Goal: Information Seeking & Learning: Learn about a topic

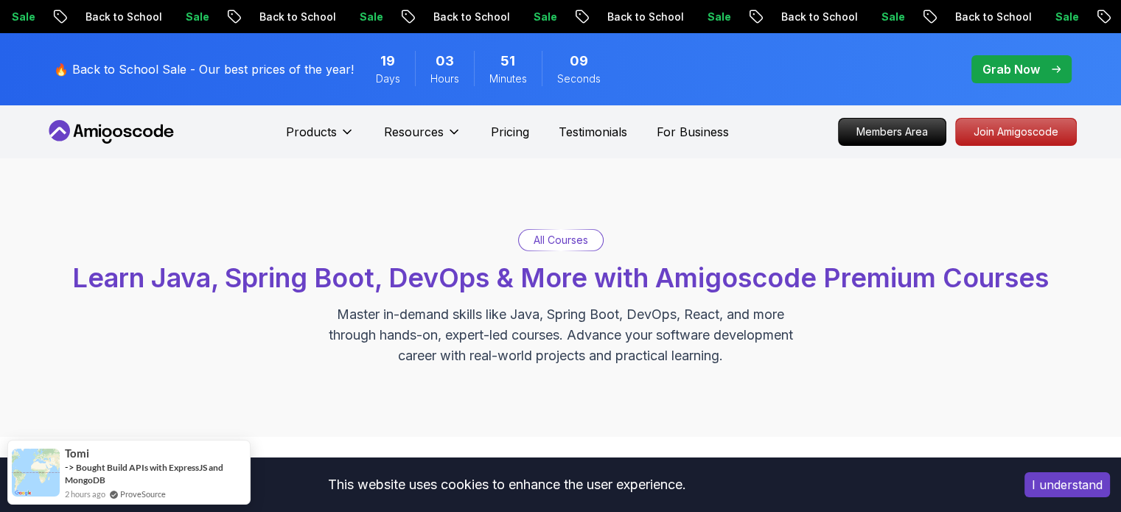
click at [1008, 83] on span "pre-order" at bounding box center [1022, 69] width 102 height 29
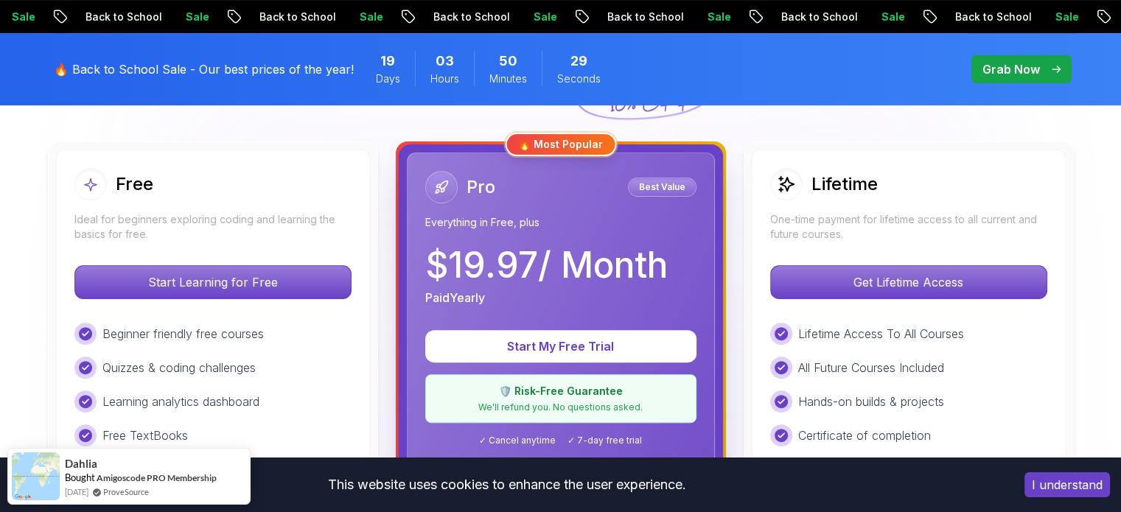
scroll to position [397, 0]
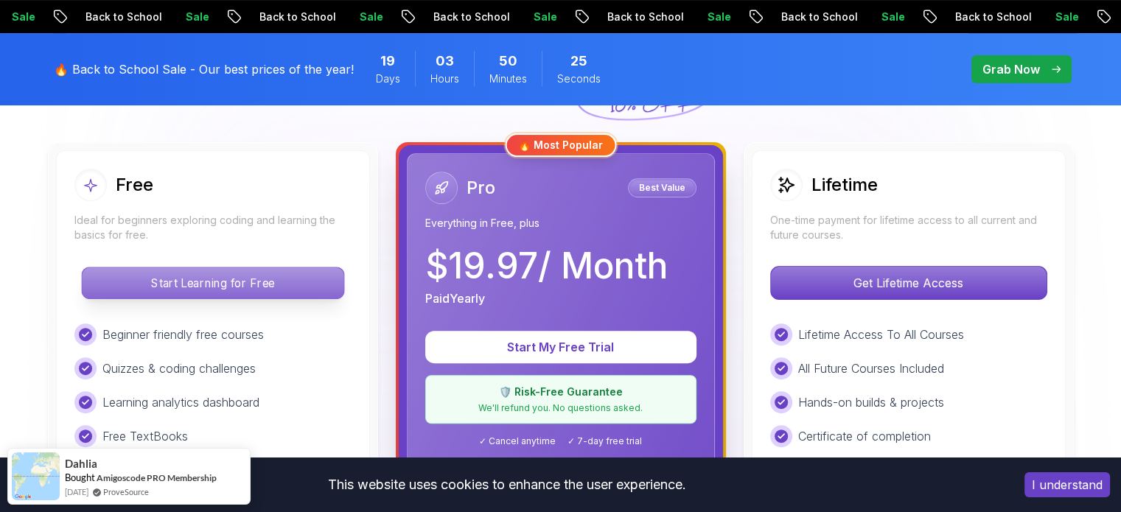
click at [253, 288] on p "Start Learning for Free" at bounding box center [213, 283] width 262 height 31
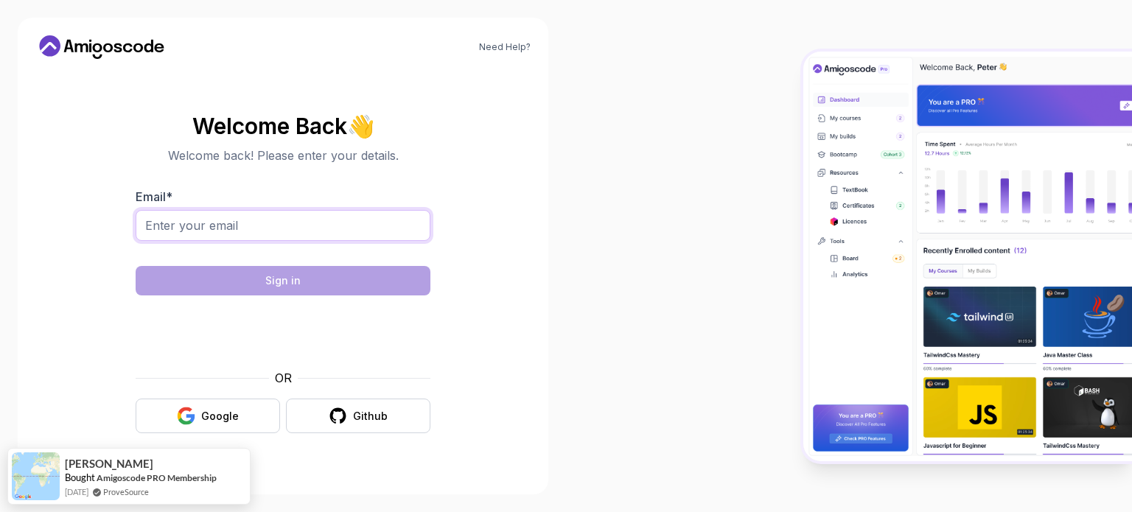
click at [285, 217] on input "Email *" at bounding box center [283, 225] width 295 height 31
type input "[EMAIL_ADDRESS][DOMAIN_NAME]"
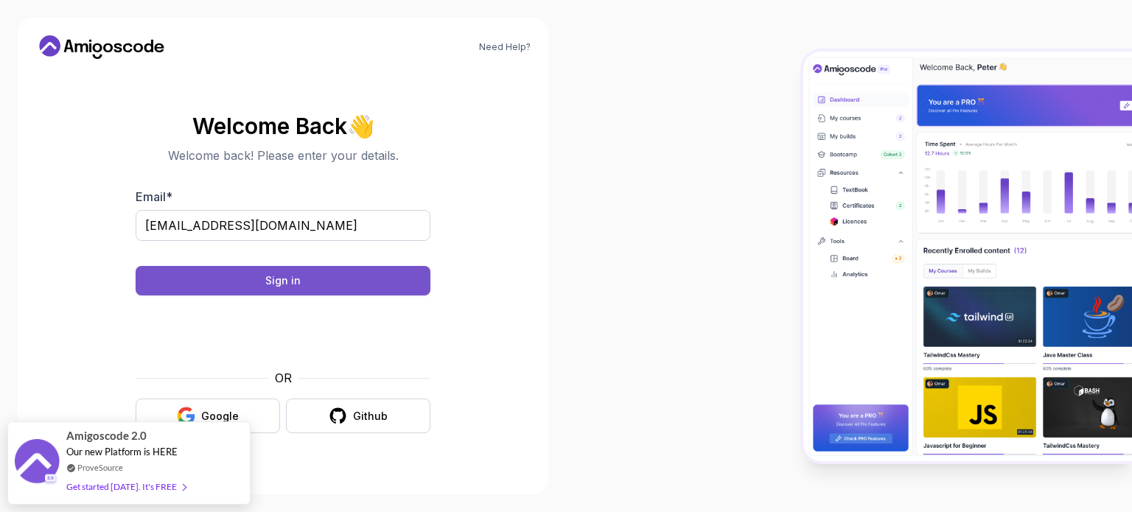
click at [401, 278] on button "Sign in" at bounding box center [283, 280] width 295 height 29
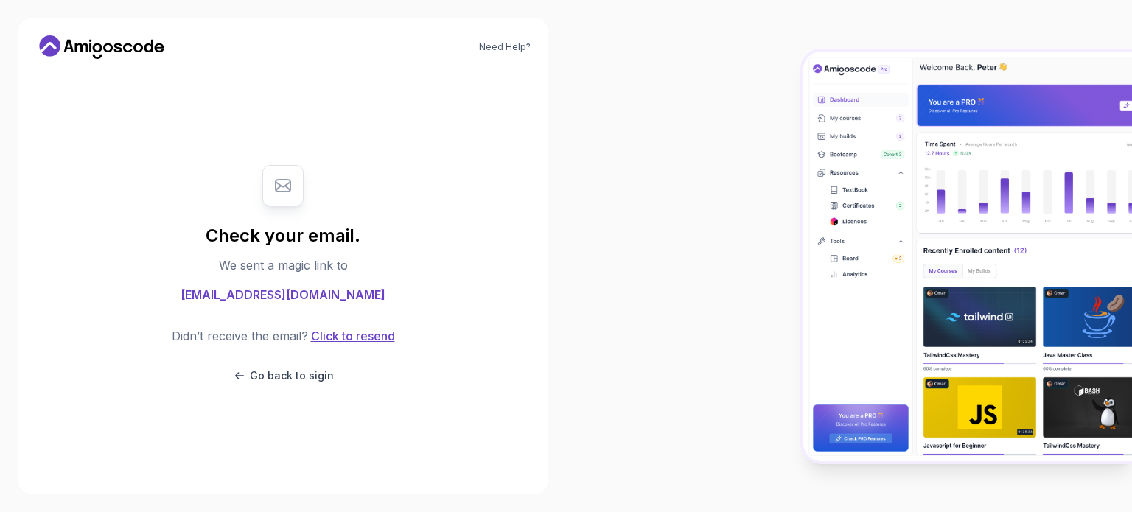
click at [319, 340] on button "Click to resend" at bounding box center [351, 336] width 87 height 18
click at [314, 341] on button "Click to resend" at bounding box center [351, 336] width 87 height 18
click at [248, 385] on div "Check your email. We sent a magic link to [EMAIL_ADDRESS][DOMAIN_NAME] Didn’t r…" at bounding box center [283, 274] width 295 height 248
click at [259, 377] on p "Go back to sigin" at bounding box center [292, 376] width 84 height 15
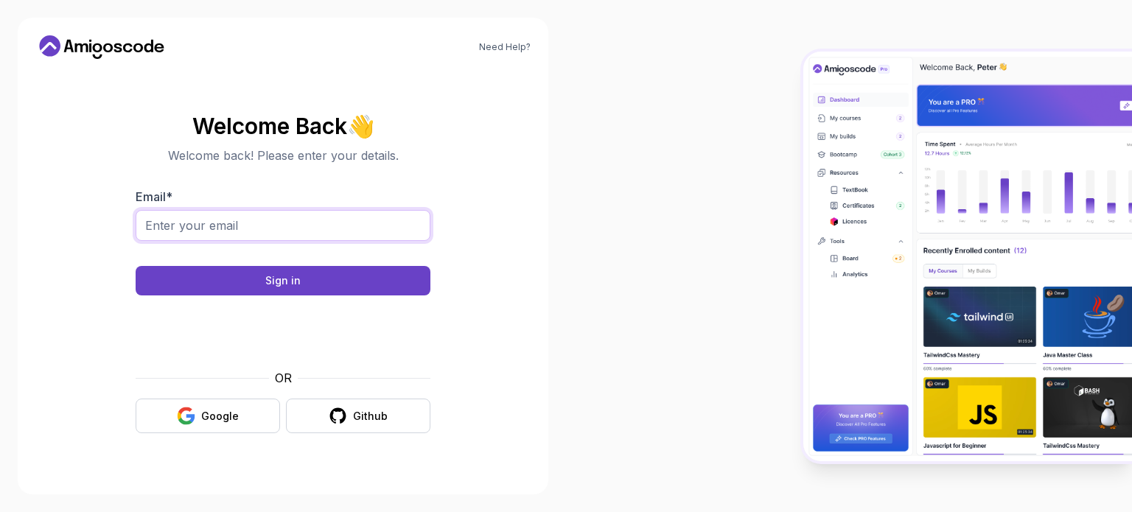
click at [294, 212] on input "Email *" at bounding box center [283, 225] width 295 height 31
type input "P"
type input "[EMAIL_ADDRESS][DOMAIN_NAME]"
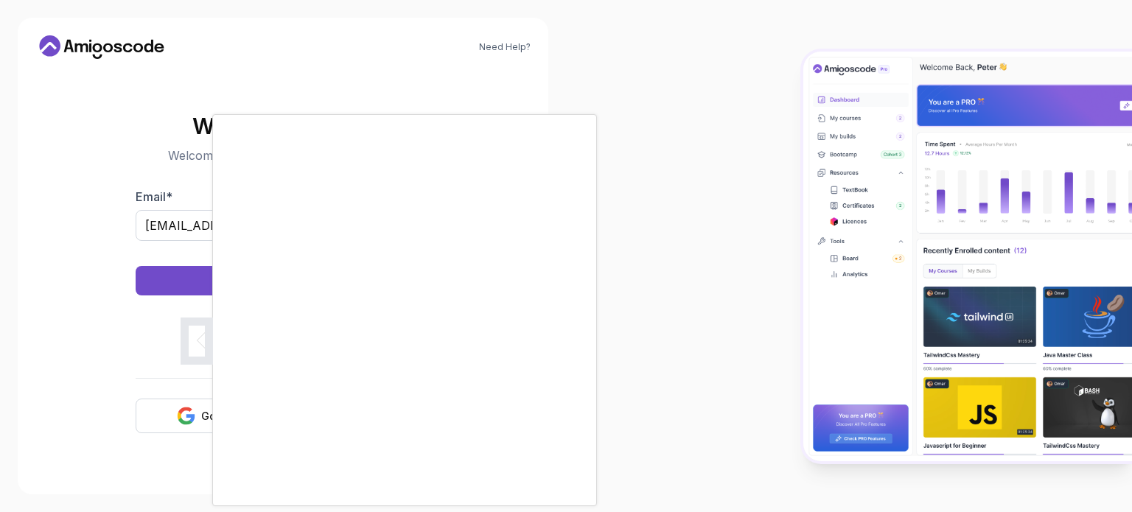
click at [170, 408] on div at bounding box center [566, 256] width 1132 height 512
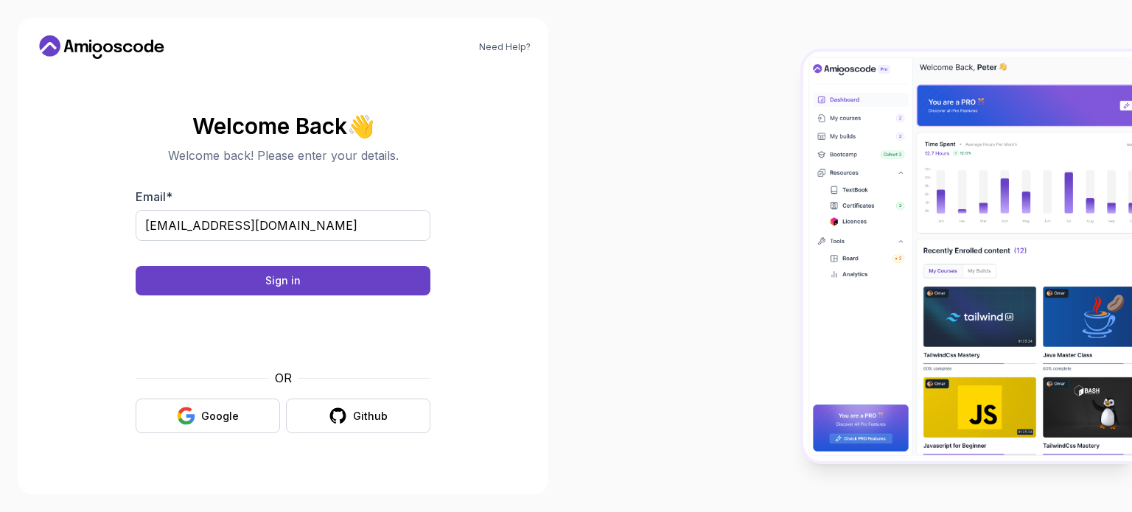
click at [170, 408] on button "Google" at bounding box center [208, 416] width 144 height 35
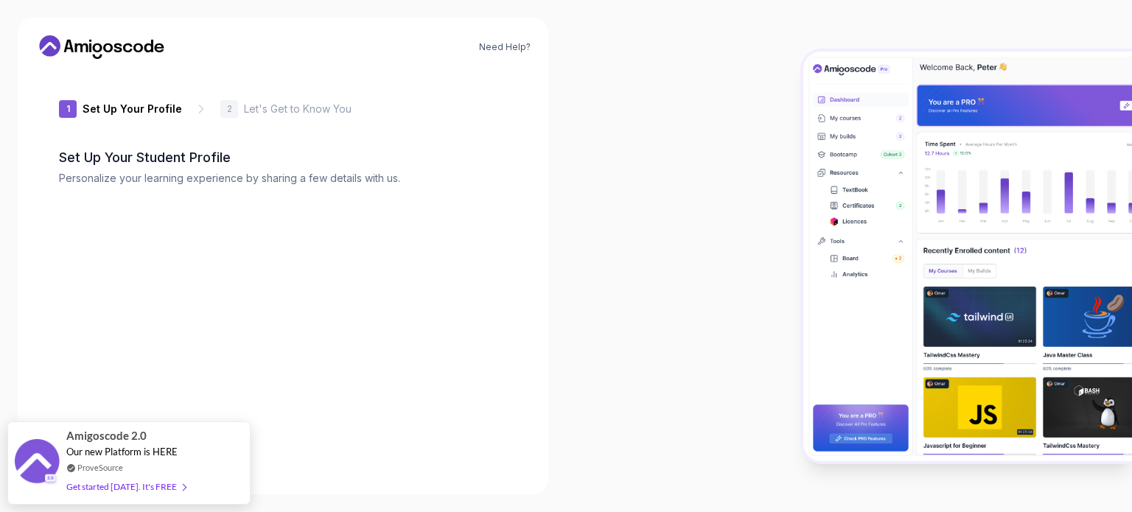
type input "silentpanther04d47"
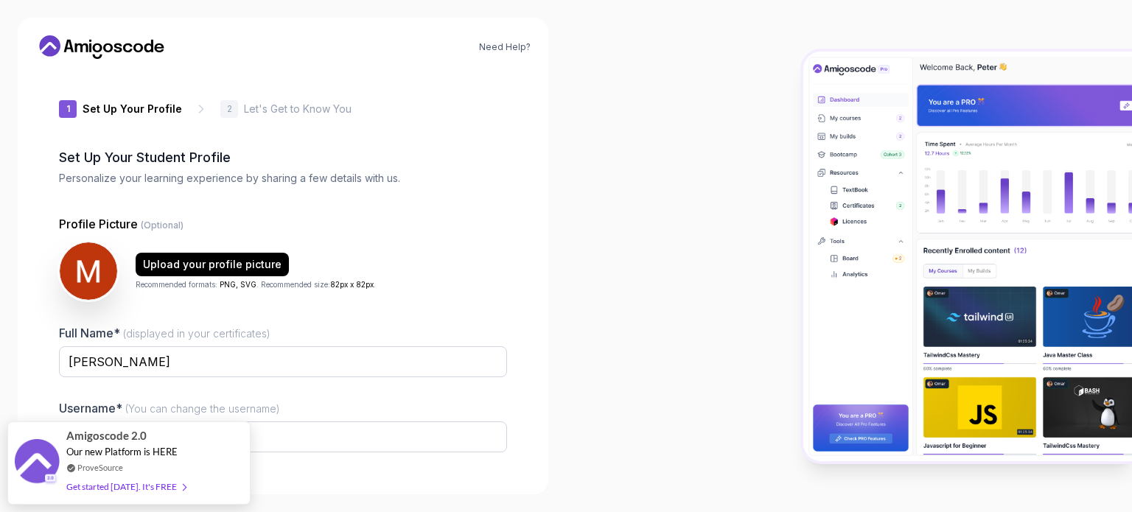
click at [275, 313] on div "Profile Picture (Optional) Upload your profile picture Recommended formats: PNG…" at bounding box center [283, 382] width 448 height 335
click at [121, 363] on input "MAKESH VARAN" at bounding box center [283, 361] width 448 height 31
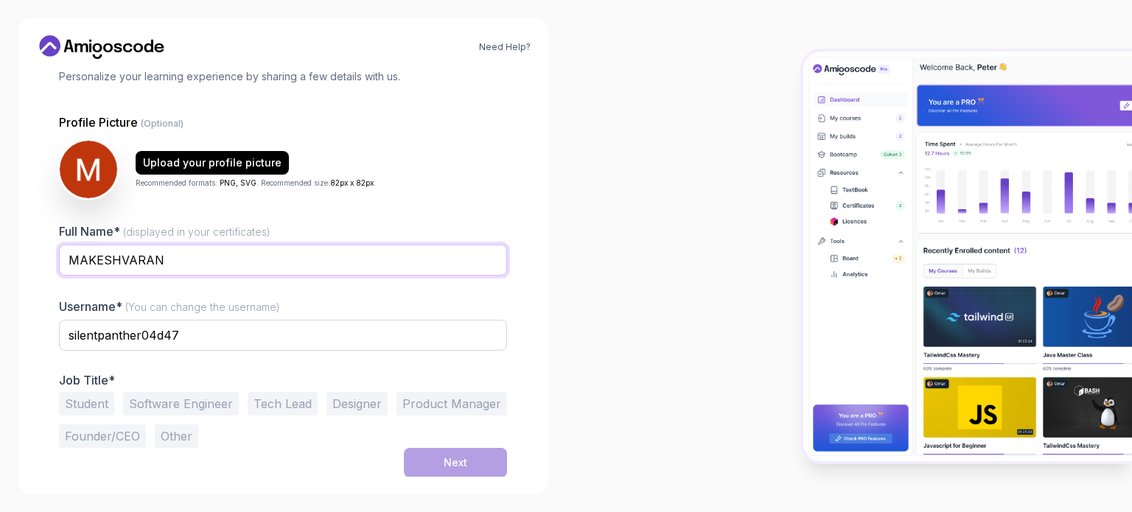
type input "MAKESHVARAN"
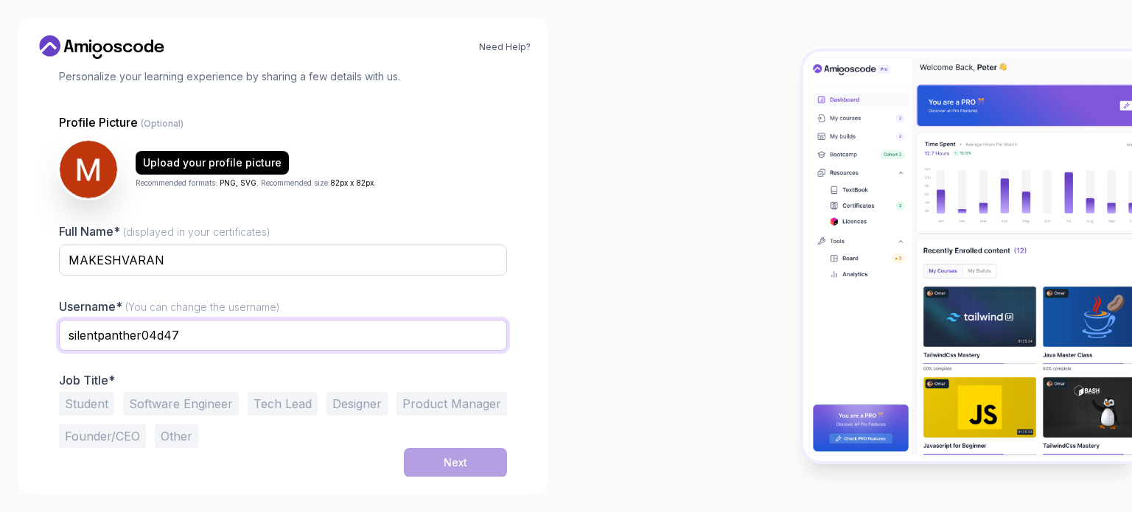
click at [195, 336] on input "silentpanther04d47" at bounding box center [283, 335] width 448 height 31
type input "s"
type input "MAKESHVARAN"
click at [238, 451] on div "Next" at bounding box center [283, 462] width 448 height 29
click at [85, 399] on button "Student" at bounding box center [86, 404] width 55 height 24
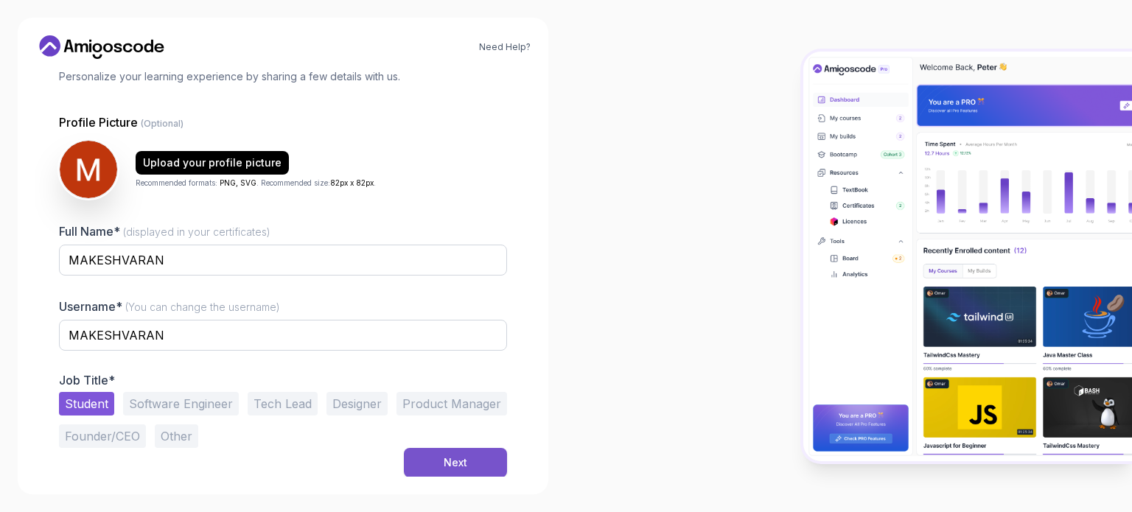
click at [413, 457] on button "Next" at bounding box center [455, 462] width 103 height 29
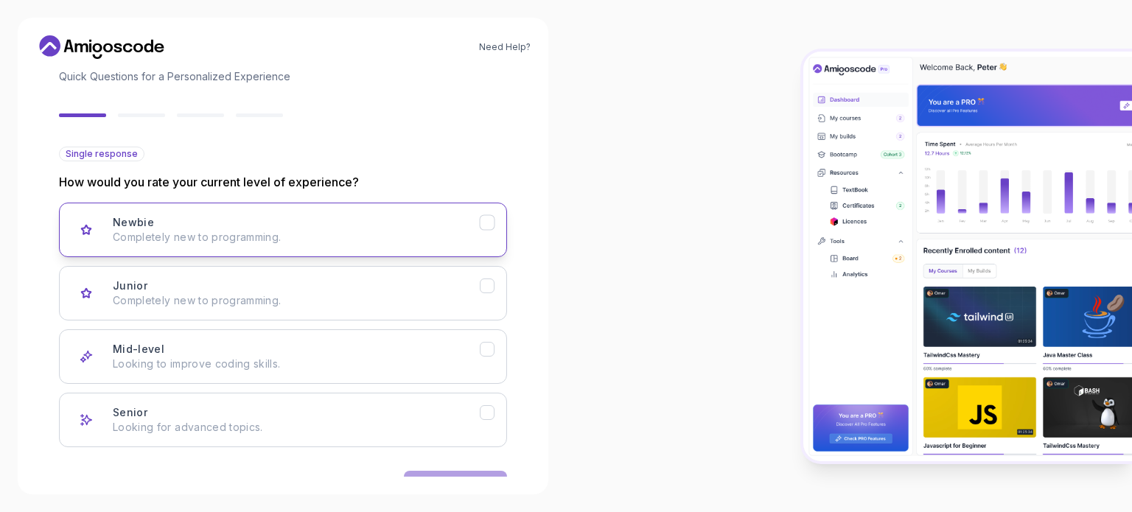
click at [328, 228] on div "Newbie Completely new to programming." at bounding box center [296, 229] width 367 height 29
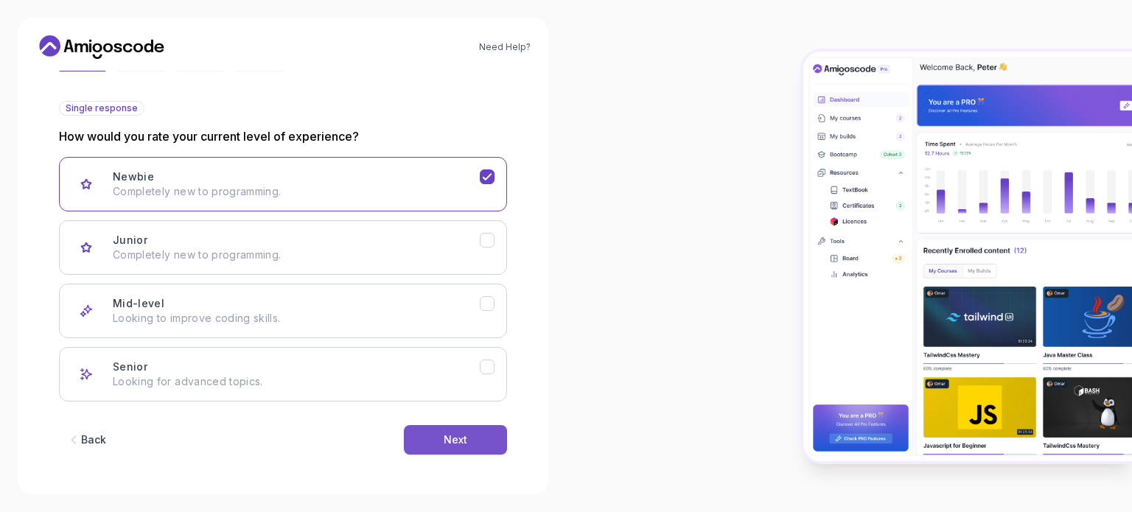
click at [456, 428] on button "Next" at bounding box center [455, 439] width 103 height 29
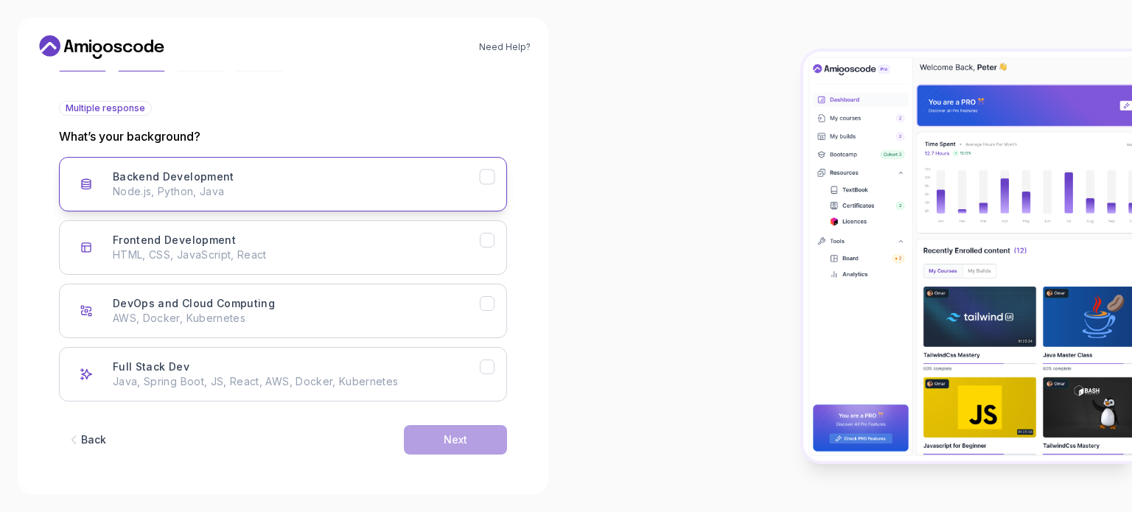
click at [389, 175] on div "Backend Development Node.js, Python, Java" at bounding box center [296, 184] width 367 height 29
click at [417, 436] on button "Next" at bounding box center [455, 439] width 103 height 29
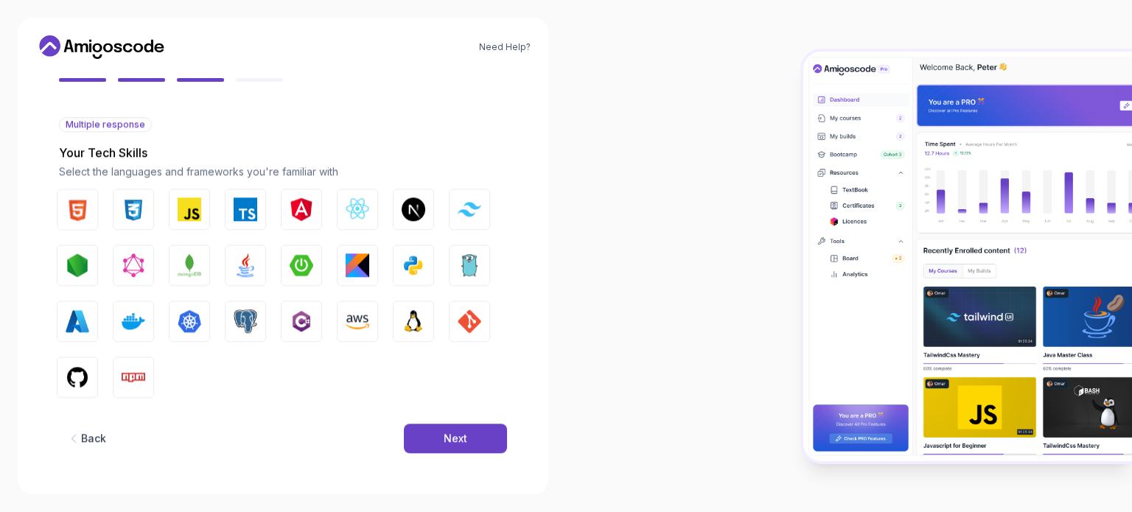
scroll to position [130, 0]
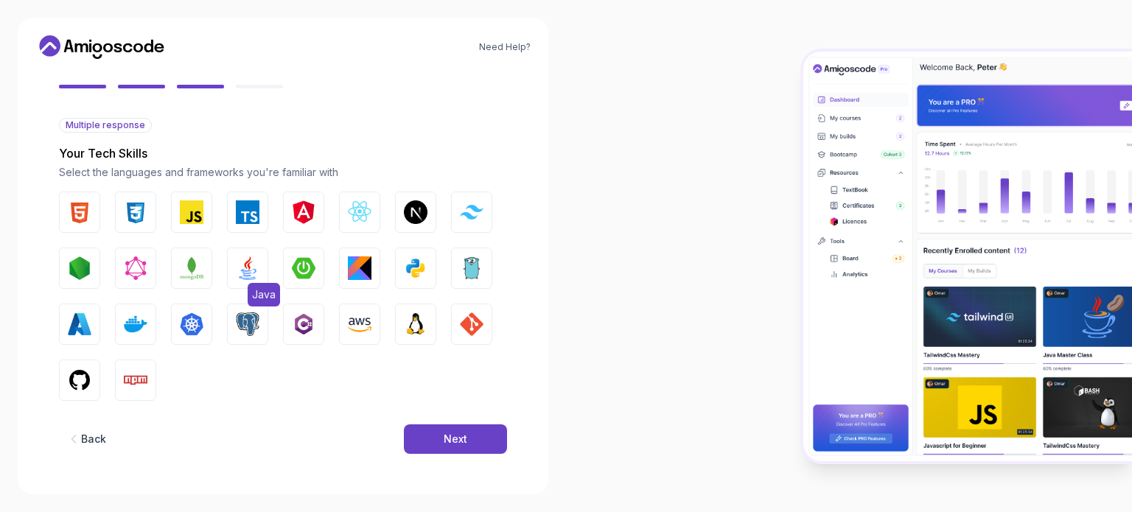
click at [258, 265] on img "button" at bounding box center [248, 269] width 24 height 24
click at [255, 265] on img "button" at bounding box center [248, 269] width 24 height 24
click at [448, 442] on div "Next" at bounding box center [456, 439] width 24 height 15
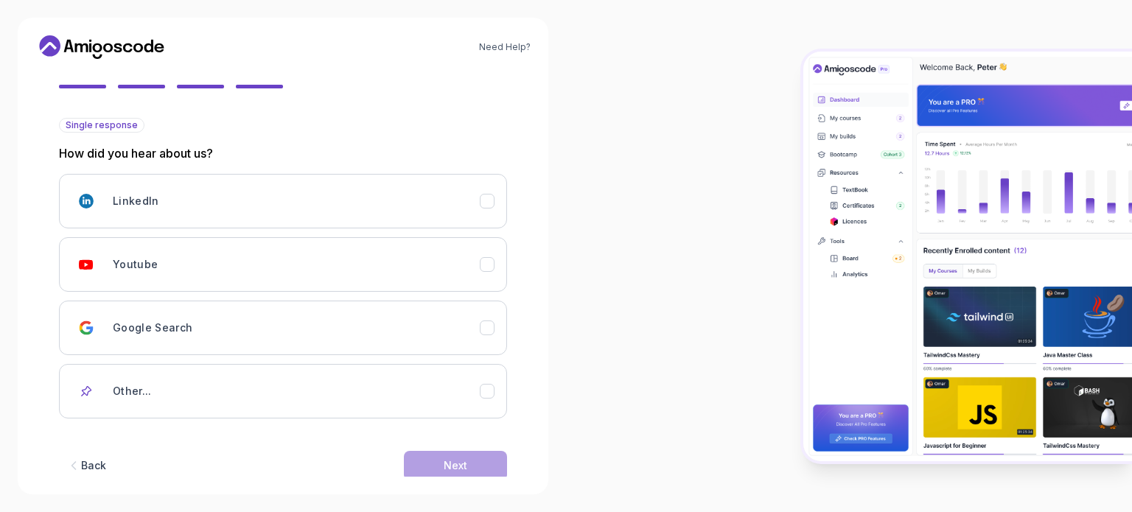
scroll to position [156, 0]
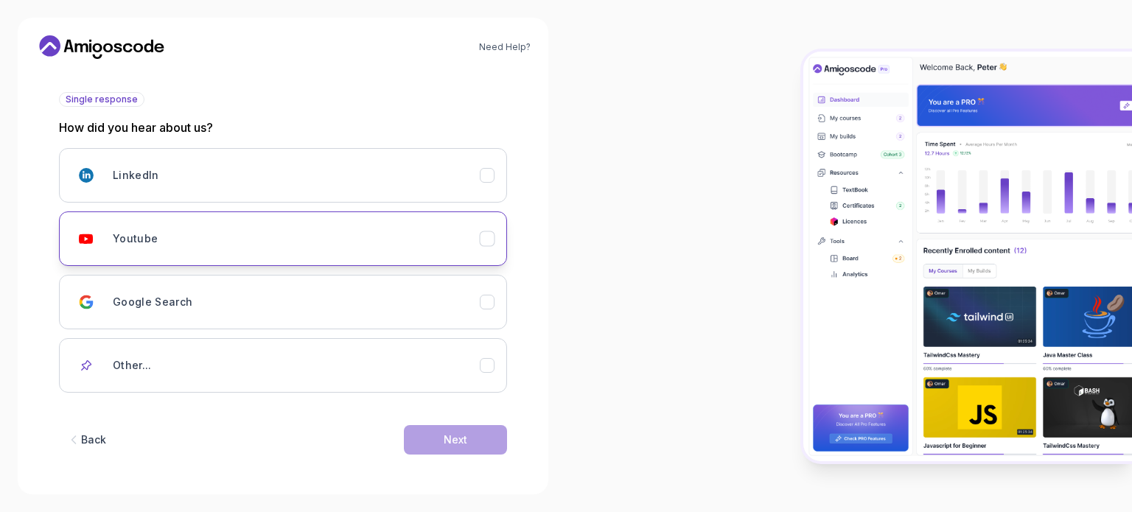
click at [470, 239] on div "Youtube" at bounding box center [296, 238] width 367 height 29
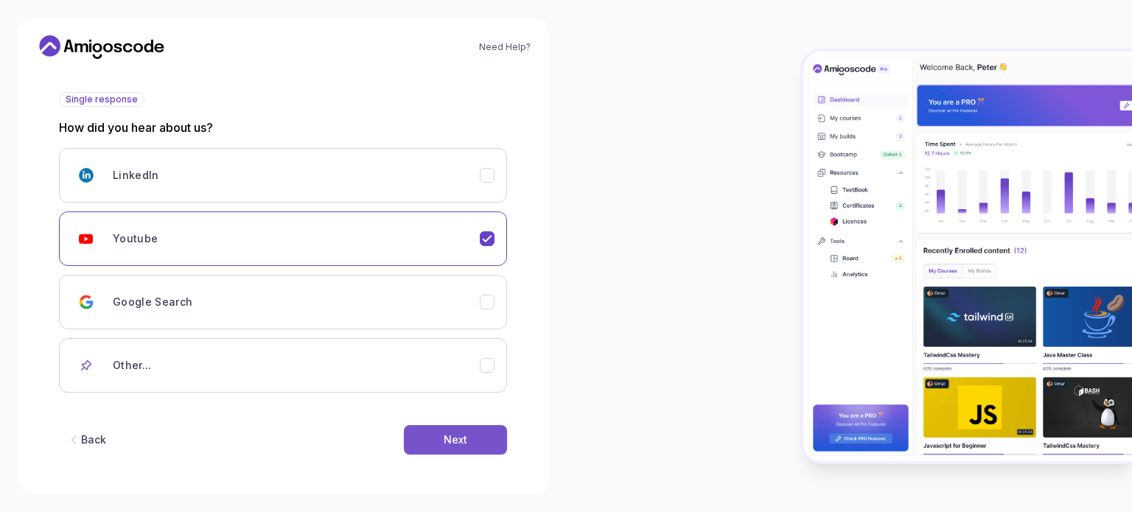
click at [481, 430] on button "Next" at bounding box center [455, 439] width 103 height 29
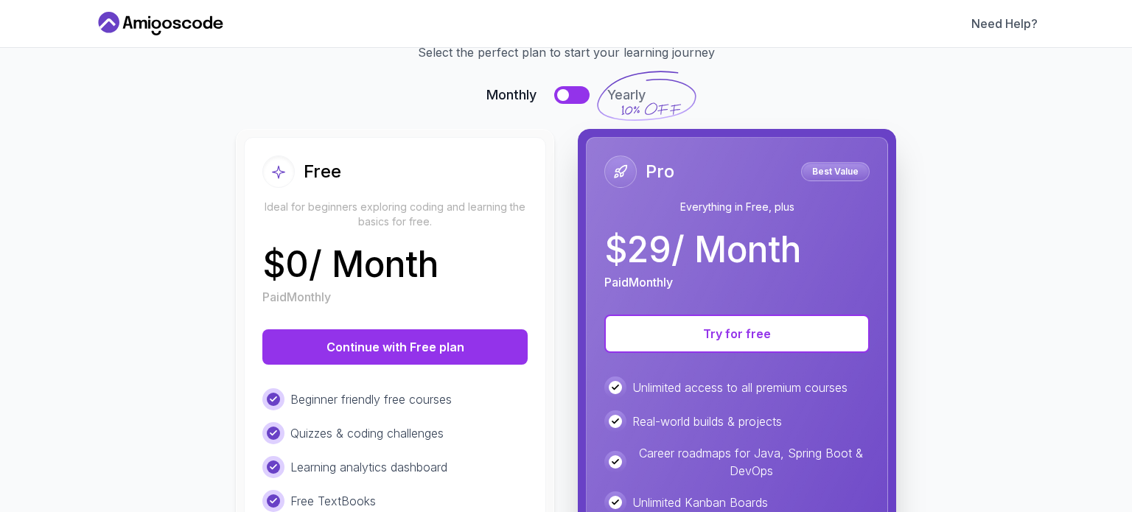
scroll to position [120, 0]
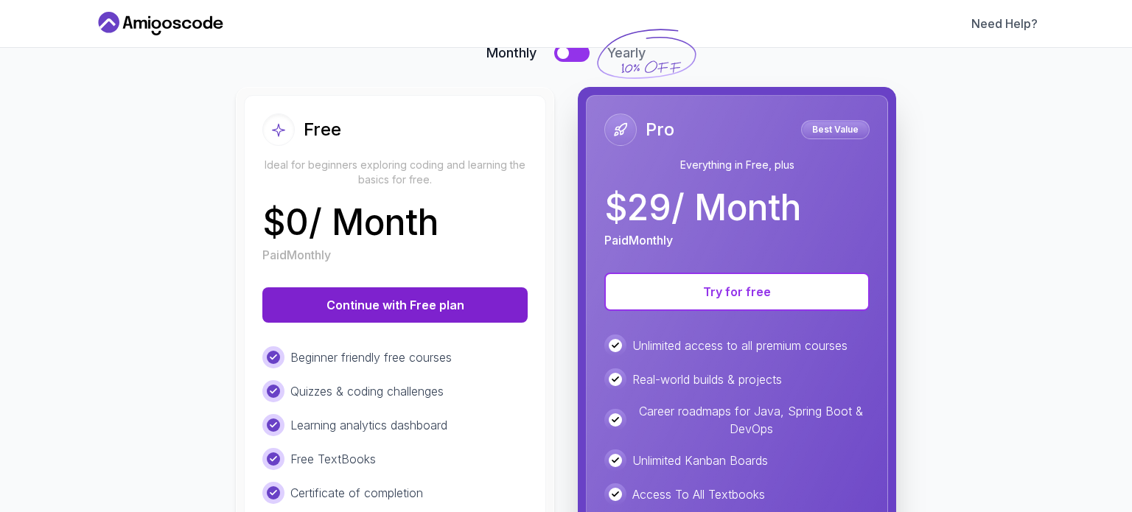
click at [448, 309] on button "Continue with Free plan" at bounding box center [394, 304] width 265 height 35
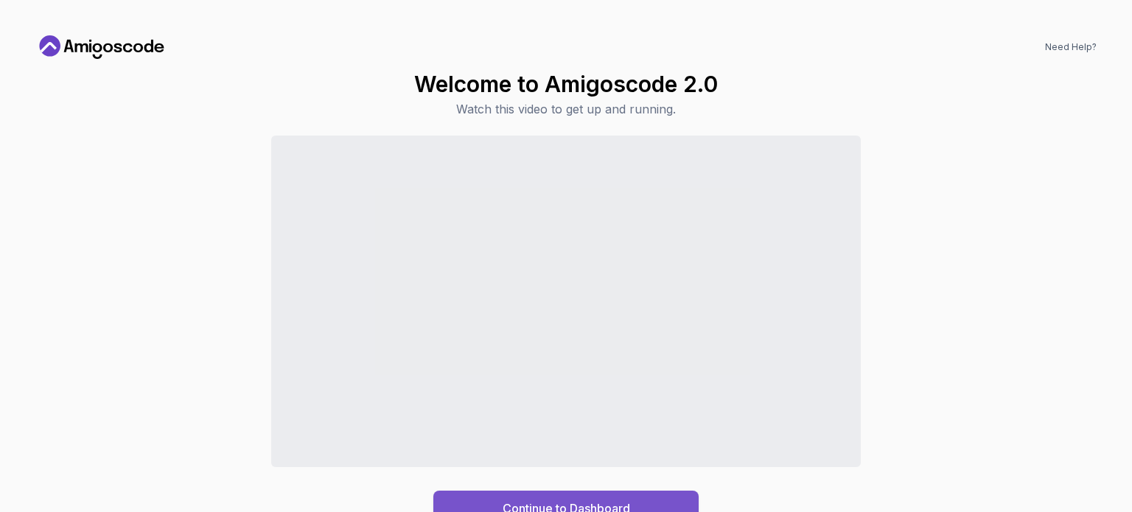
click at [607, 498] on button "Continue to Dashboard" at bounding box center [565, 508] width 265 height 35
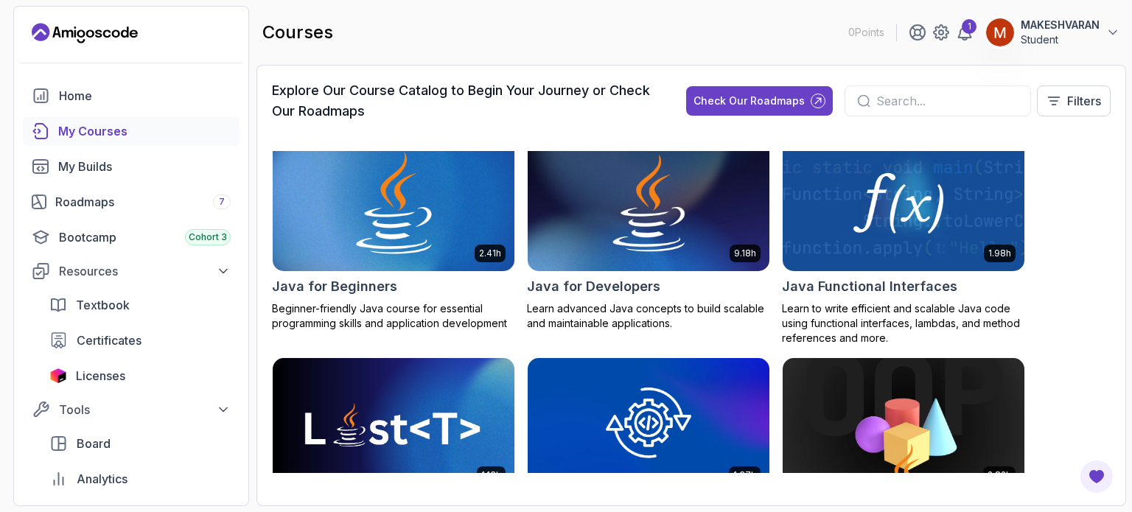
scroll to position [1147, 0]
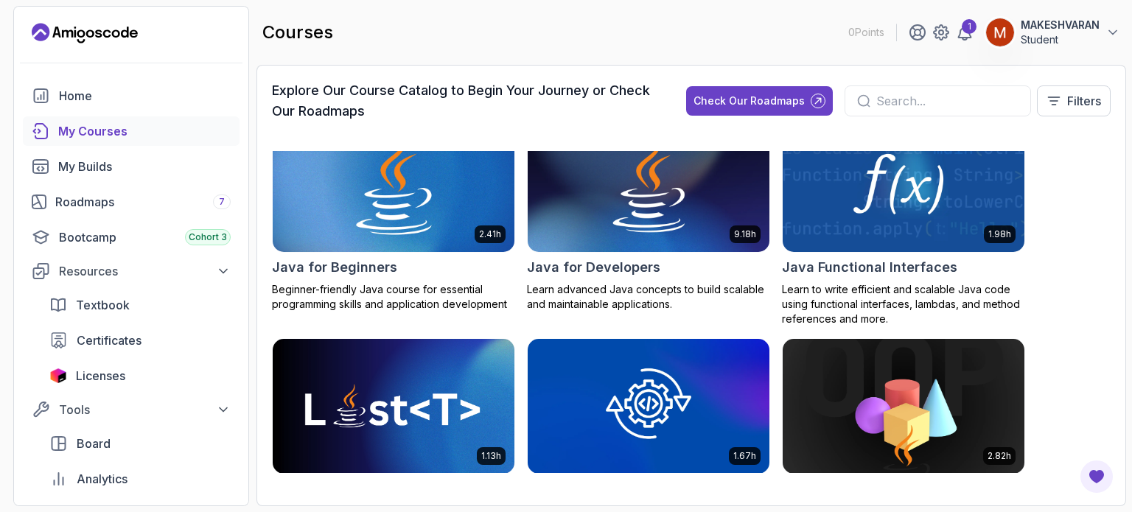
click at [377, 194] on img at bounding box center [394, 185] width 254 height 142
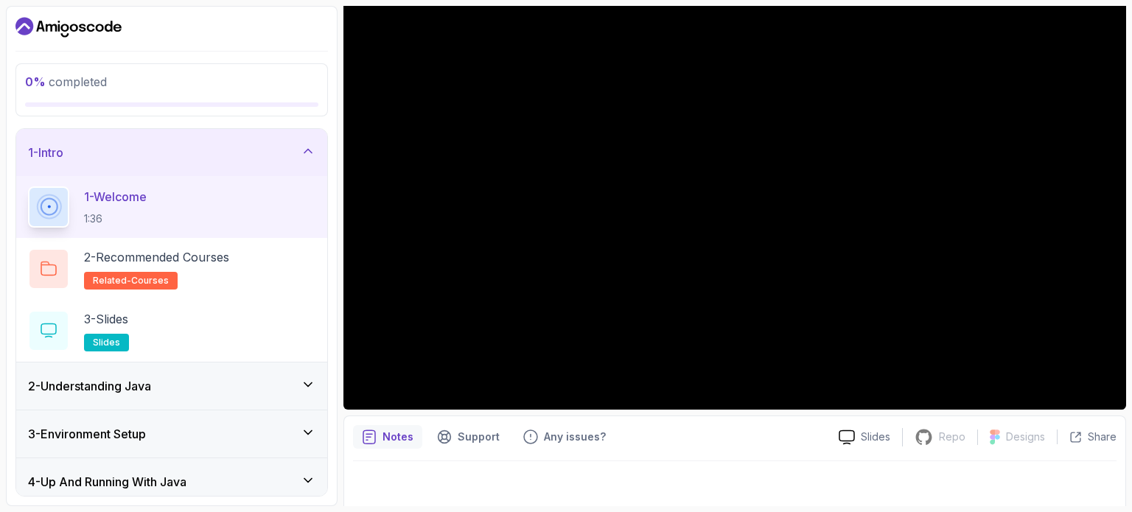
scroll to position [167, 0]
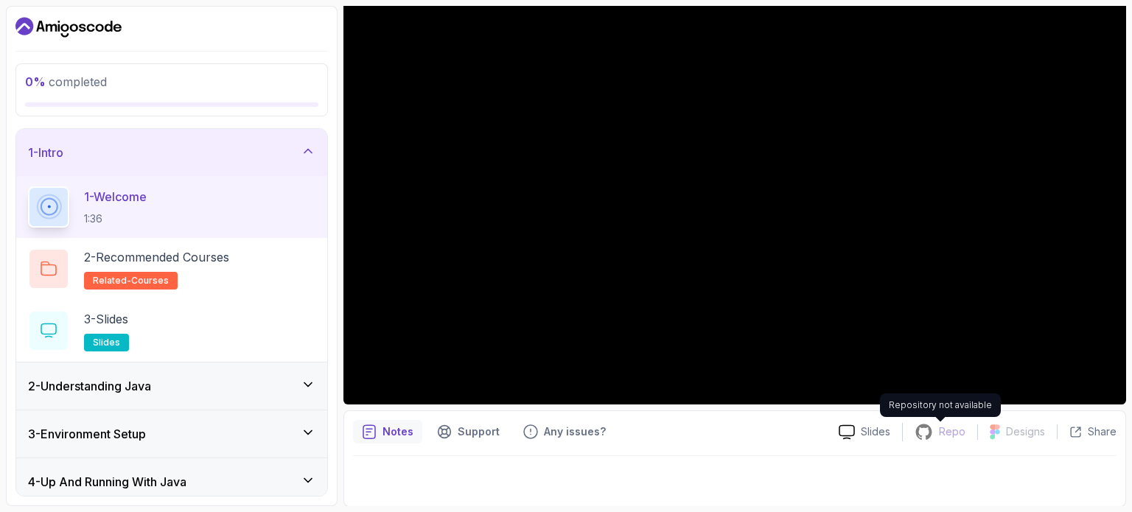
click at [941, 436] on p "Repo" at bounding box center [952, 432] width 27 height 15
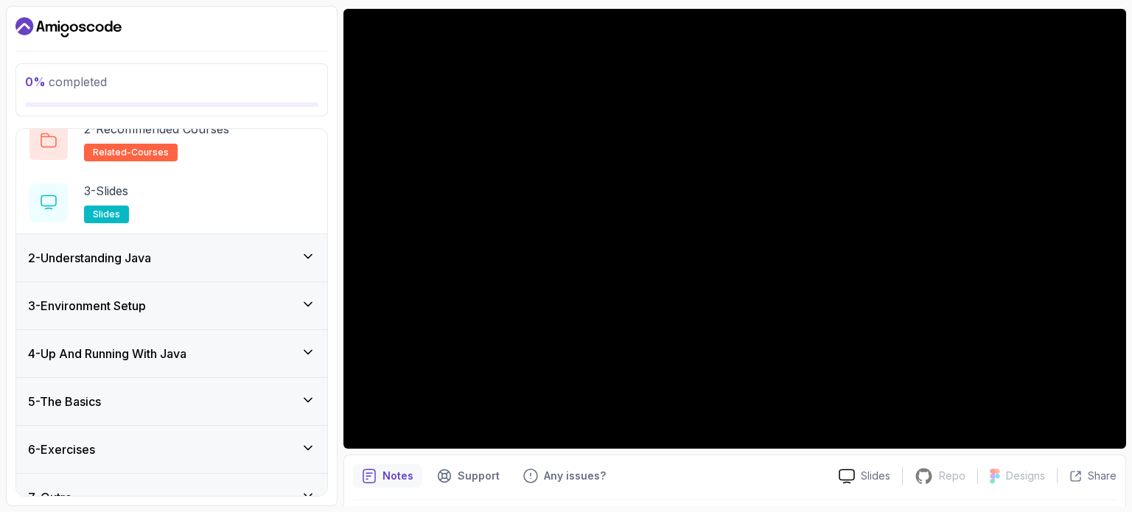
scroll to position [150, 0]
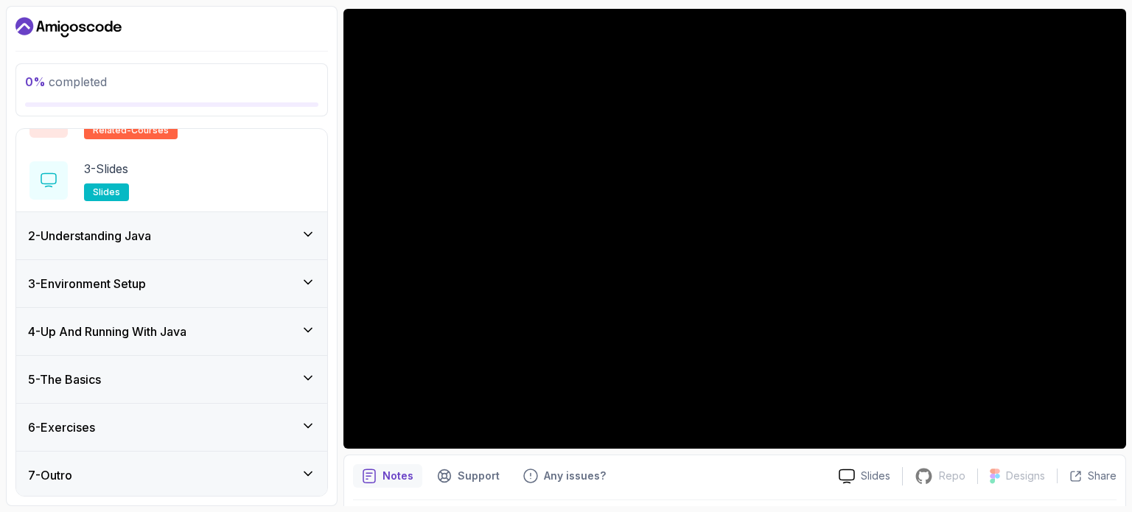
click at [315, 237] on div "2 - Understanding Java" at bounding box center [171, 235] width 311 height 47
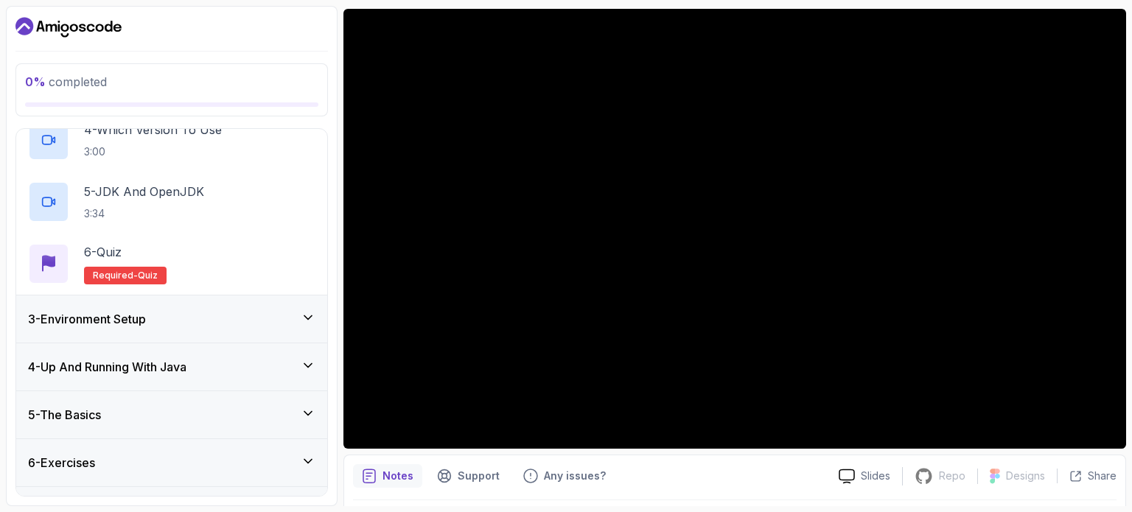
scroll to position [310, 0]
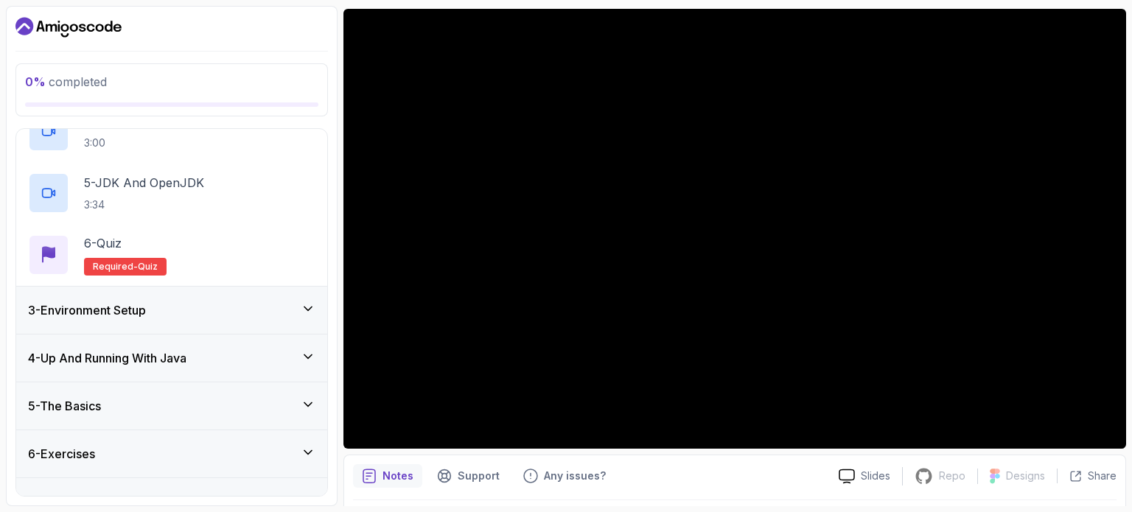
click at [313, 313] on icon at bounding box center [308, 308] width 15 height 15
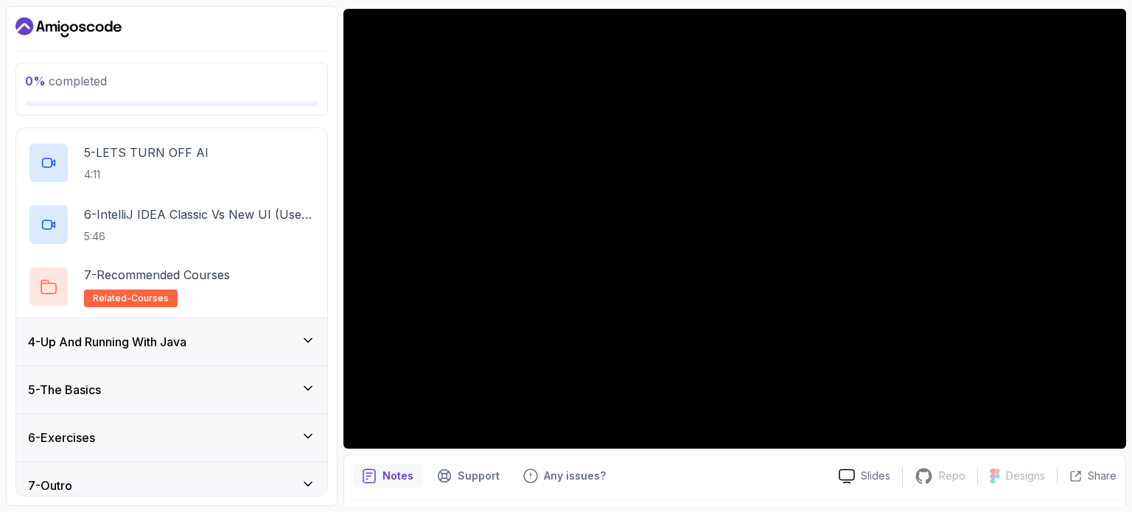
scroll to position [398, 0]
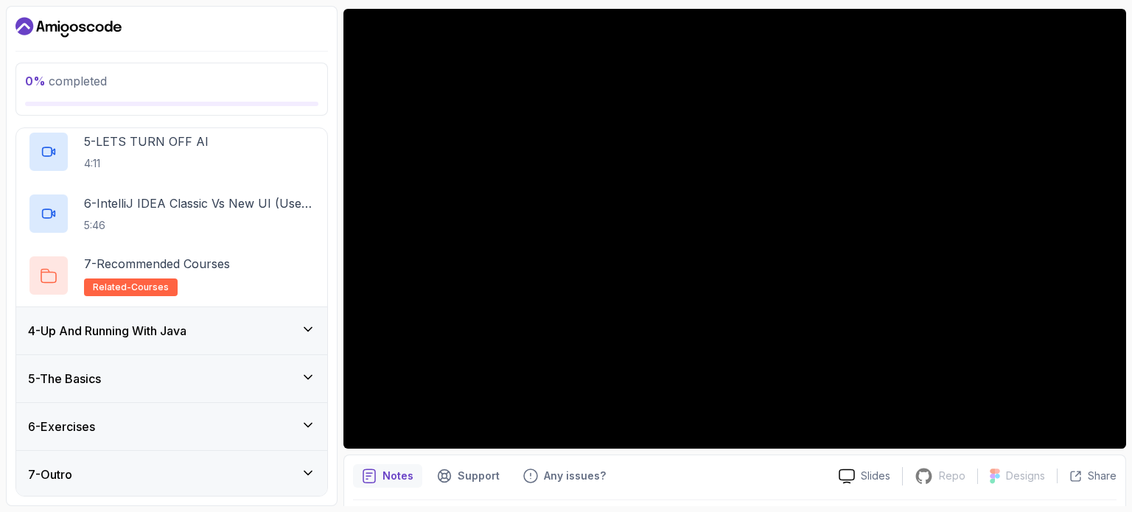
click at [313, 325] on icon at bounding box center [308, 329] width 15 height 15
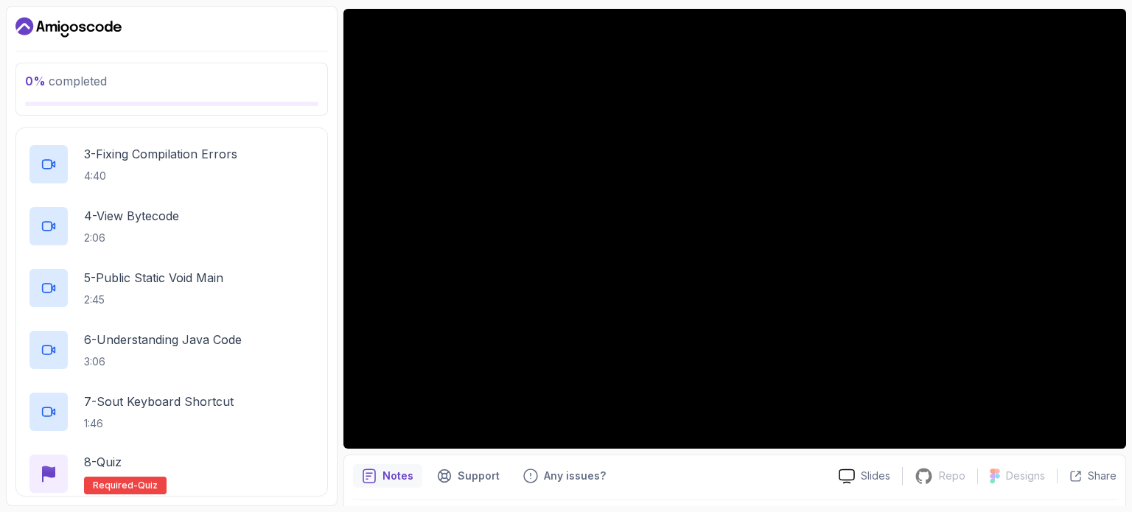
scroll to position [460, 0]
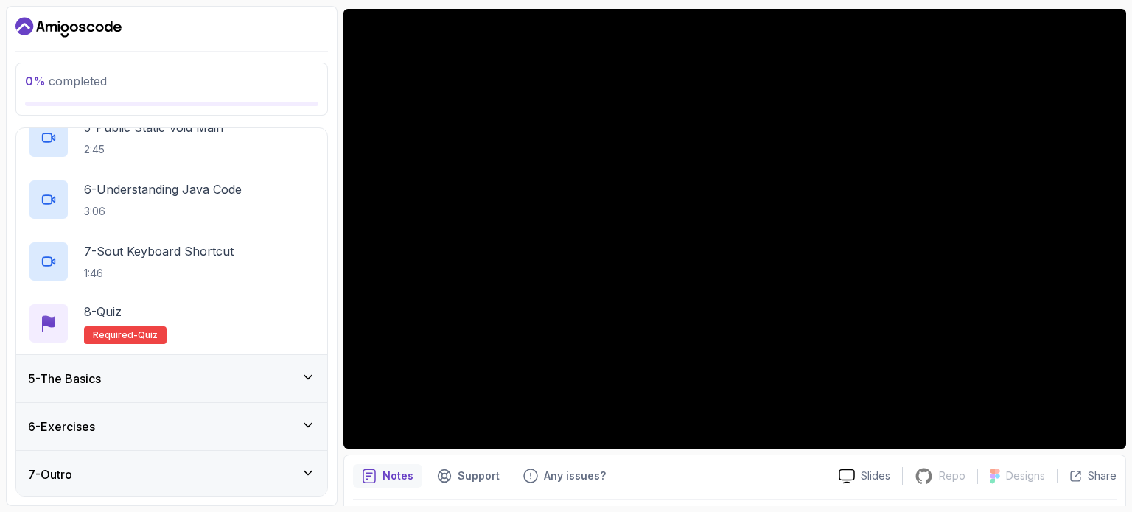
click at [299, 366] on div "5 - The Basics" at bounding box center [171, 378] width 311 height 47
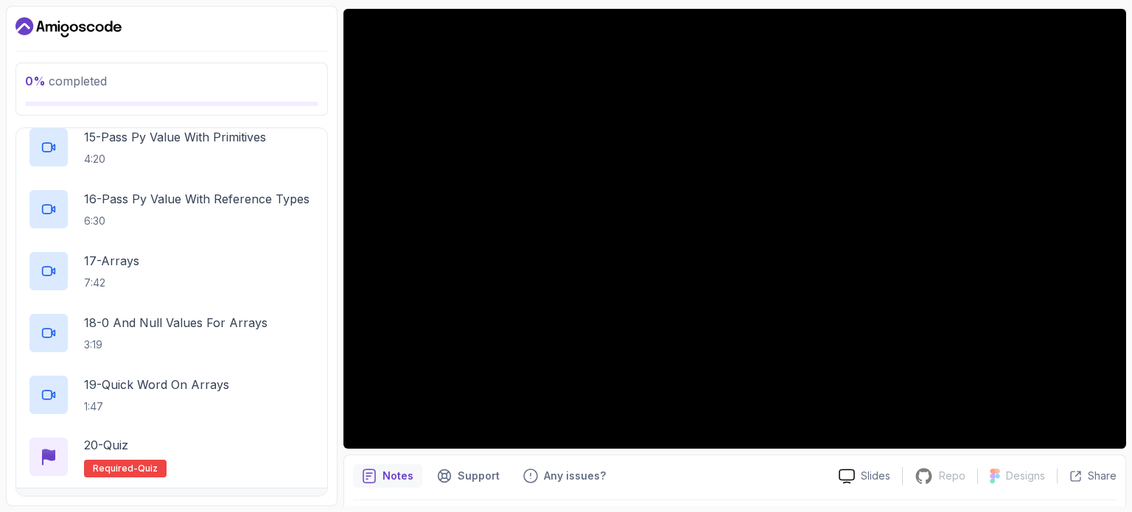
scroll to position [1203, 0]
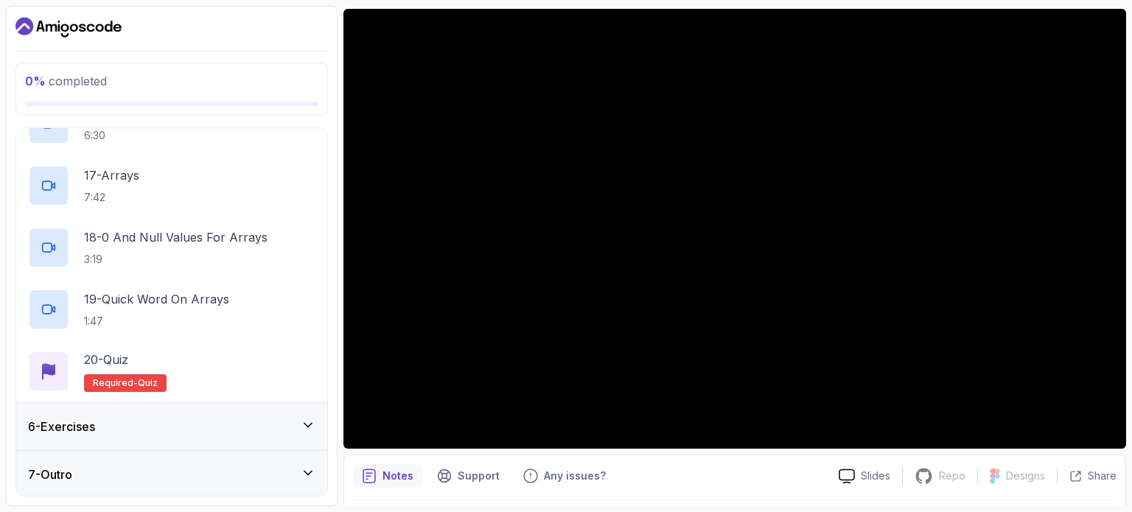
click at [308, 424] on icon at bounding box center [307, 426] width 7 height 4
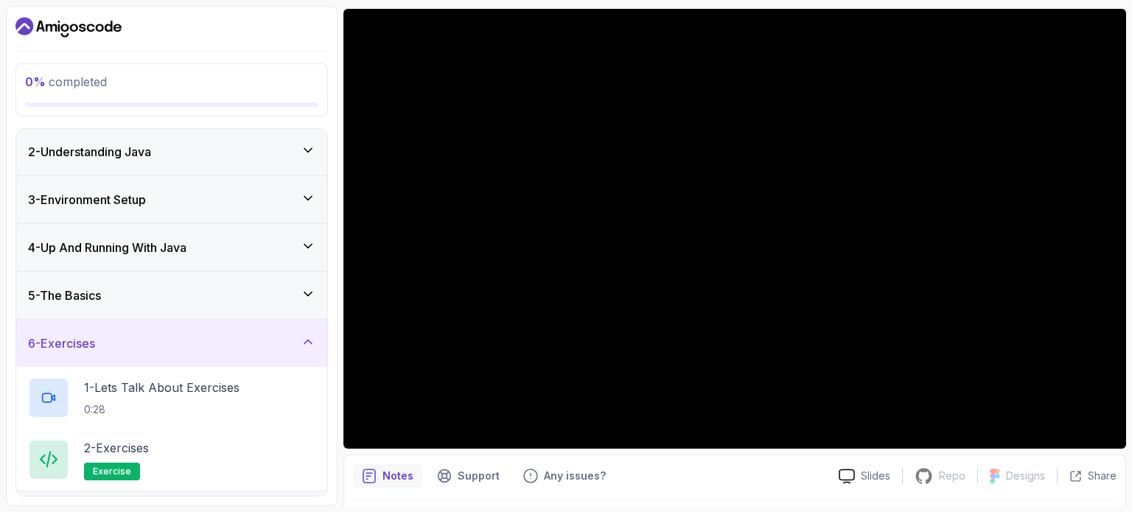
scroll to position [88, 0]
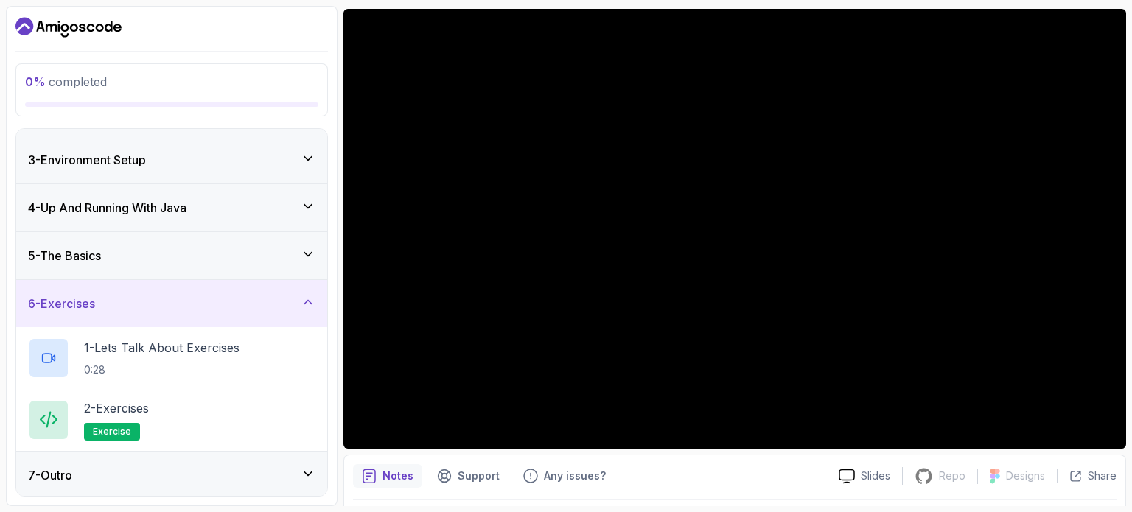
click at [313, 471] on icon at bounding box center [308, 474] width 15 height 15
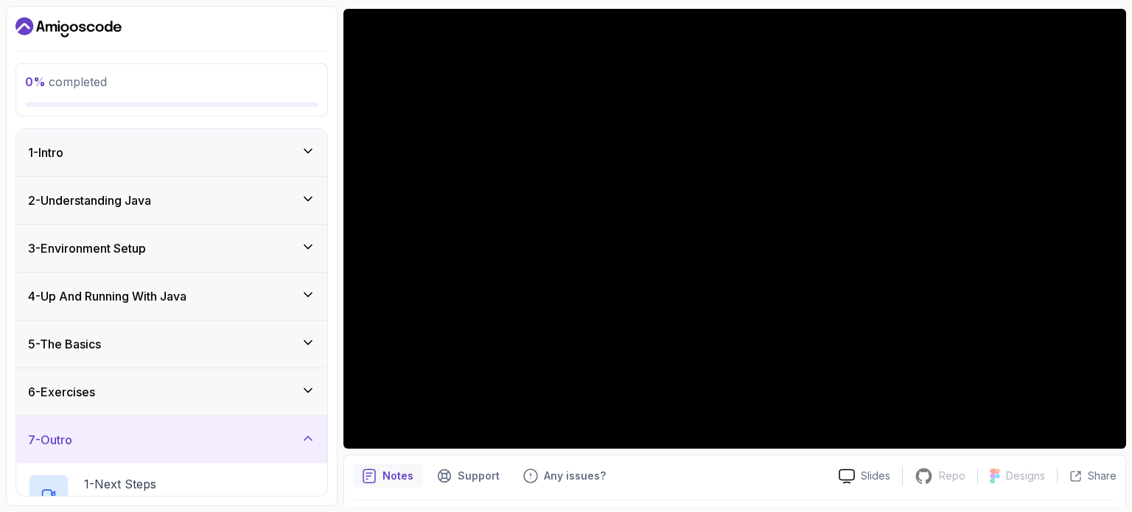
scroll to position [167, 0]
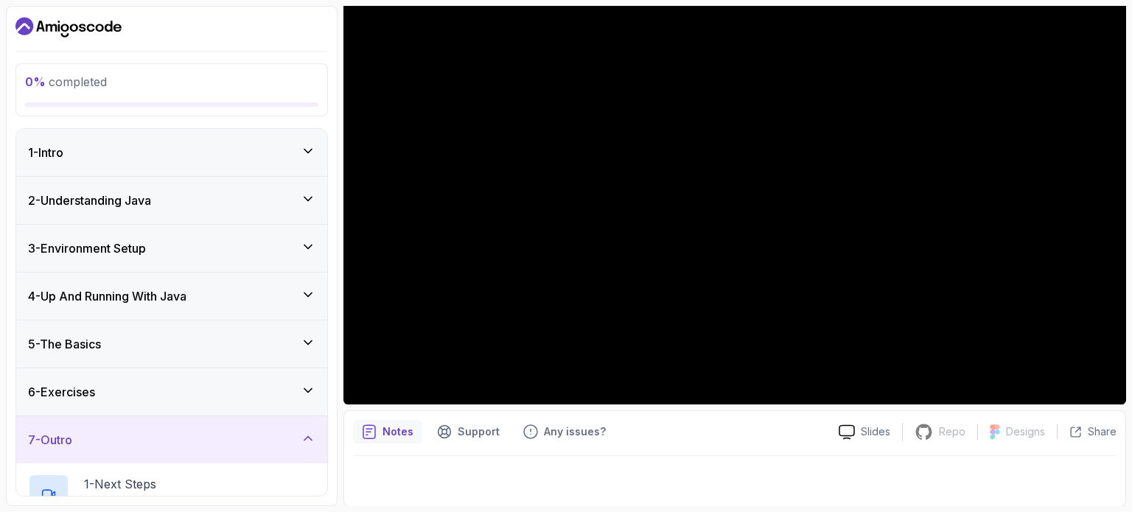
click at [469, 485] on div at bounding box center [735, 476] width 764 height 41
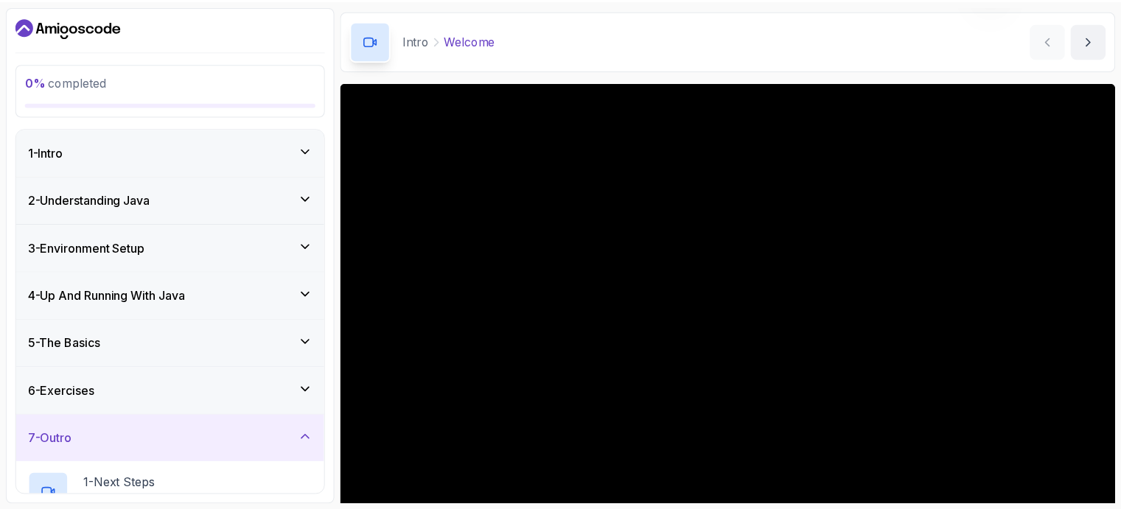
scroll to position [0, 0]
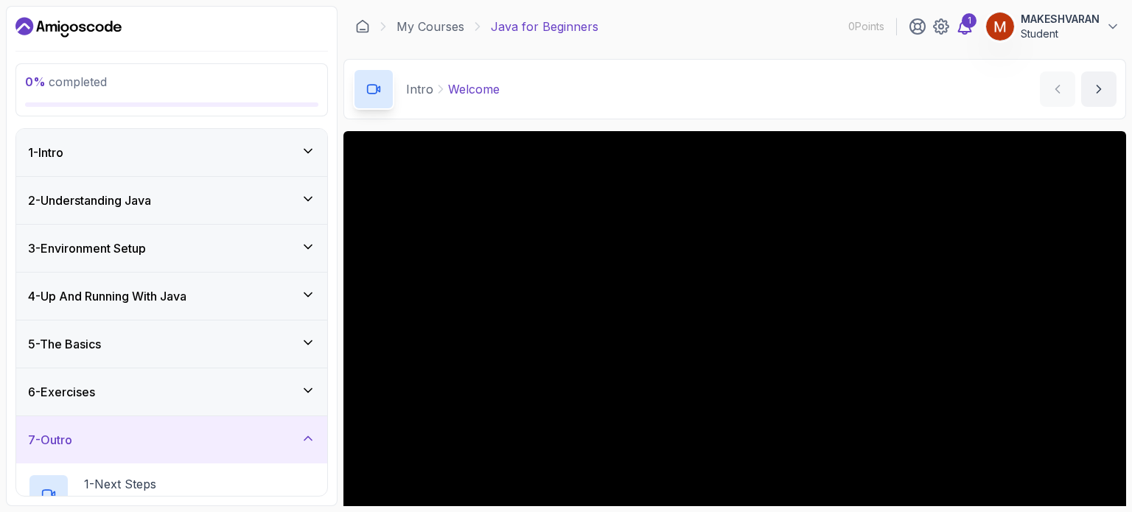
click at [962, 26] on div "1" at bounding box center [969, 20] width 15 height 15
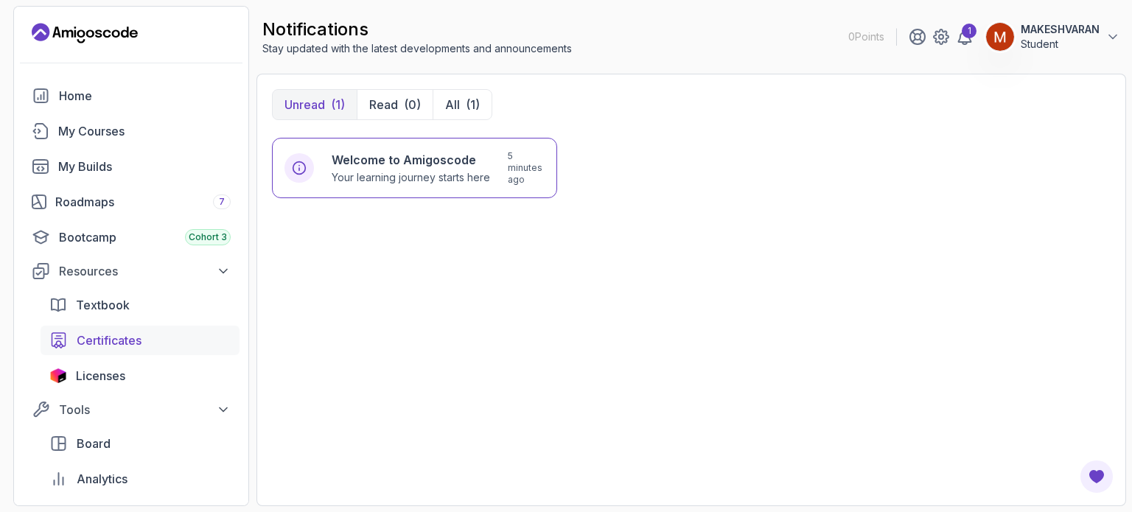
click at [127, 344] on span "Certificates" at bounding box center [109, 341] width 65 height 18
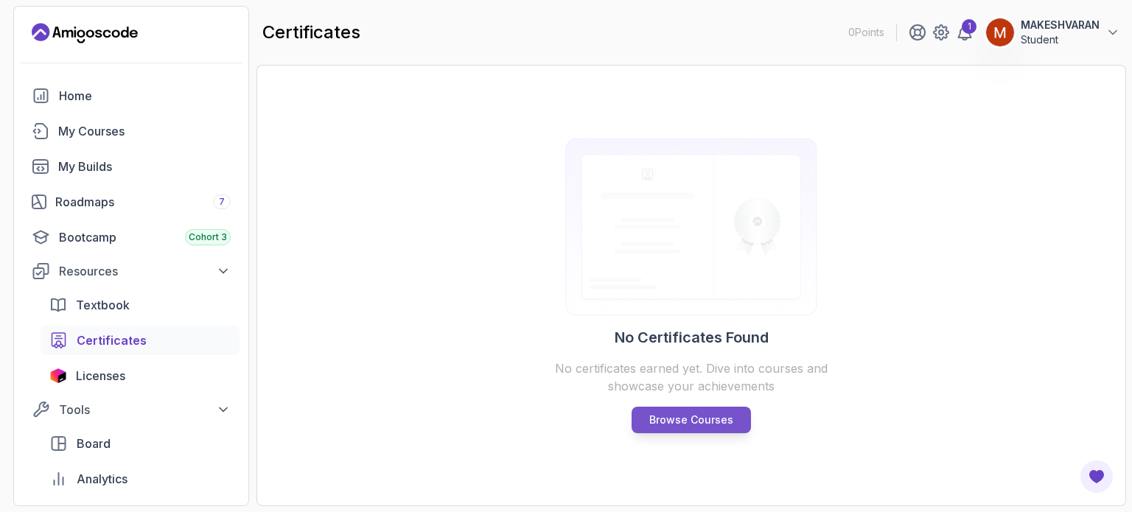
click at [670, 420] on p "Browse Courses" at bounding box center [691, 420] width 84 height 15
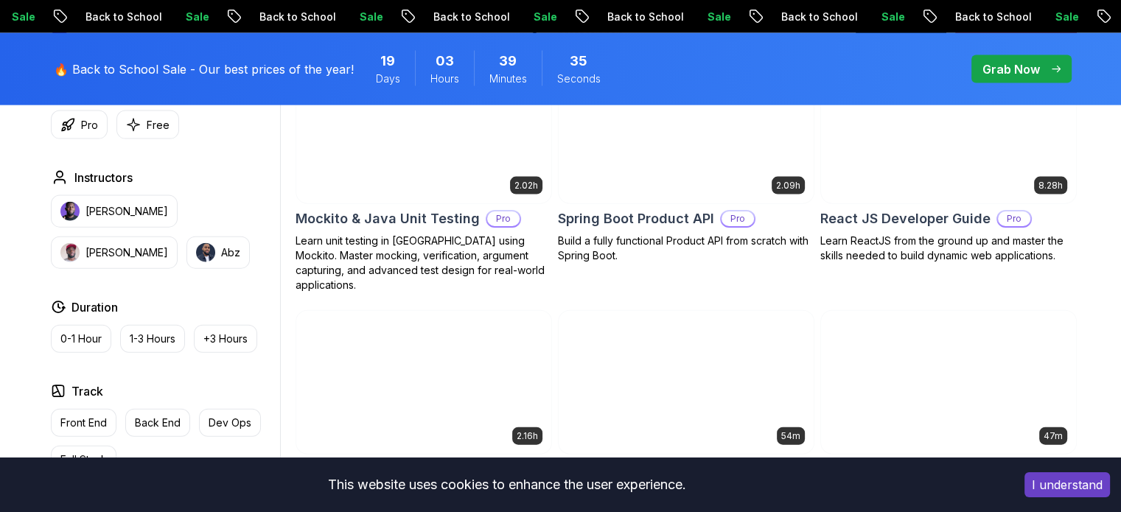
scroll to position [3311, 0]
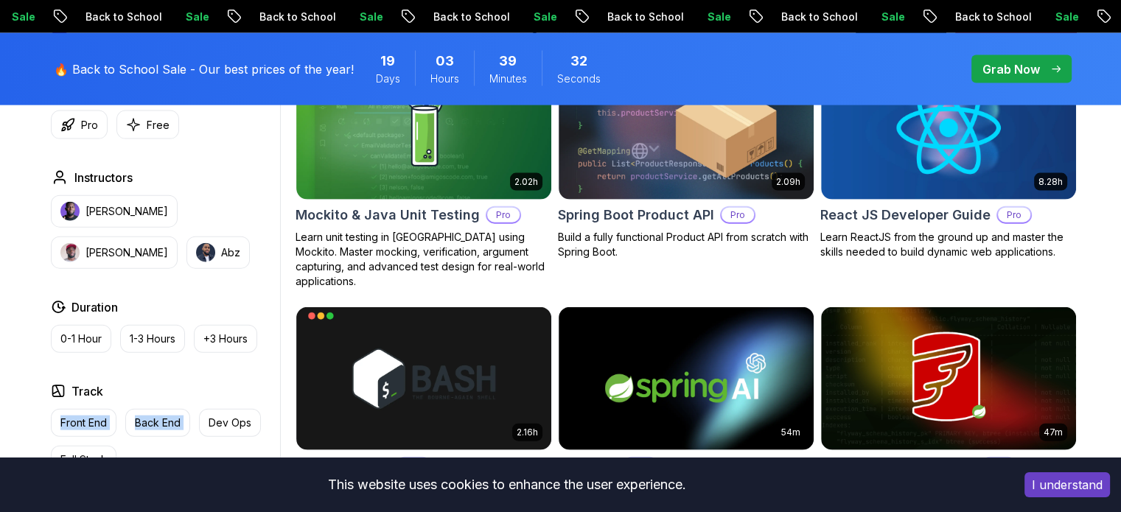
drag, startPoint x: 200, startPoint y: 450, endPoint x: 198, endPoint y: 388, distance: 61.3
click at [198, 388] on div "Track Front End Back End Dev Ops Full Stack" at bounding box center [162, 428] width 223 height 91
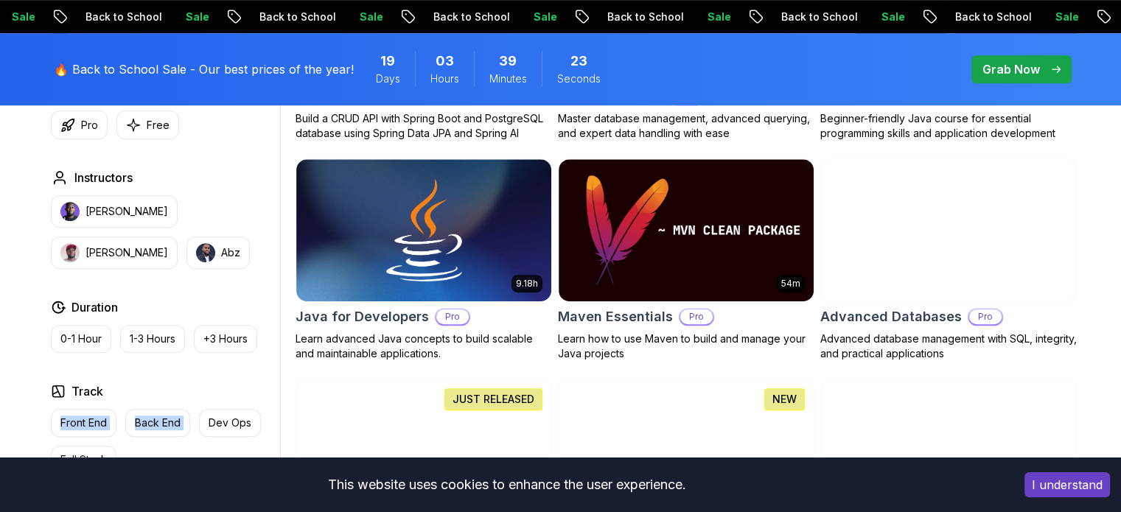
scroll to position [858, 0]
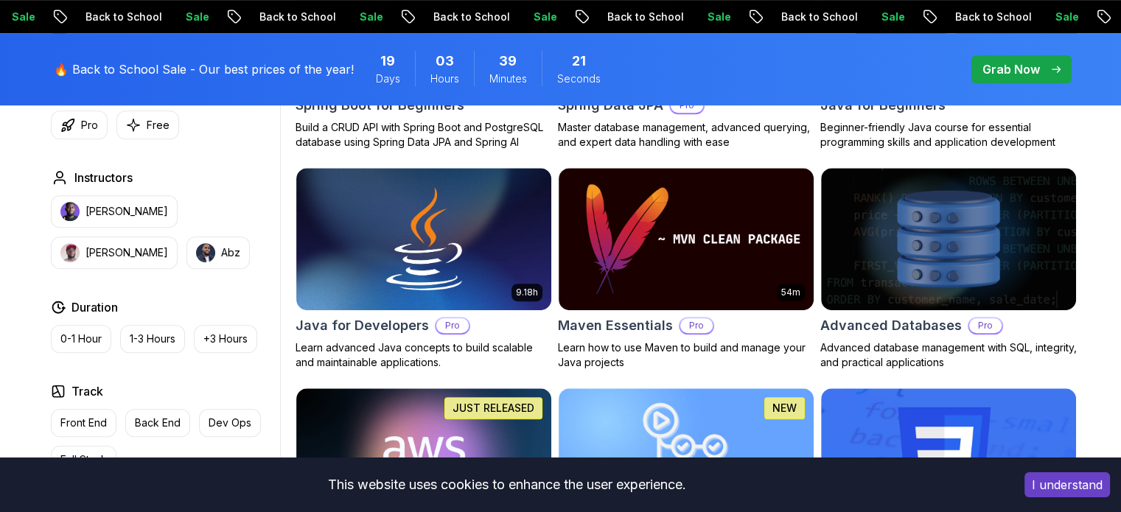
click at [142, 108] on div "Price Pro Free" at bounding box center [162, 111] width 223 height 55
click at [144, 129] on button "Free" at bounding box center [147, 125] width 63 height 29
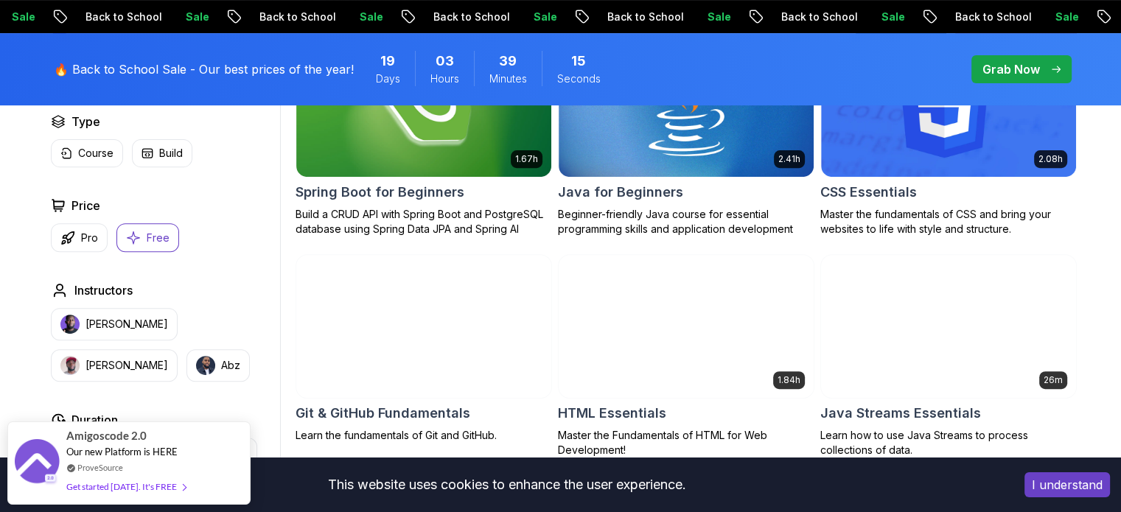
scroll to position [536, 0]
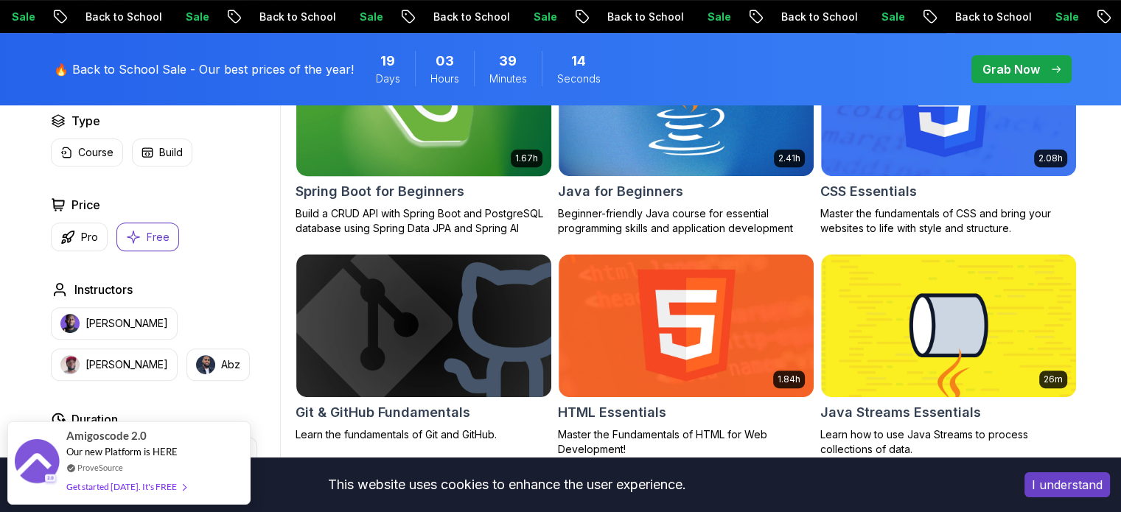
click at [337, 220] on p "Build a CRUD API with Spring Boot and PostgreSQL database using Spring Data JPA…" at bounding box center [424, 220] width 257 height 29
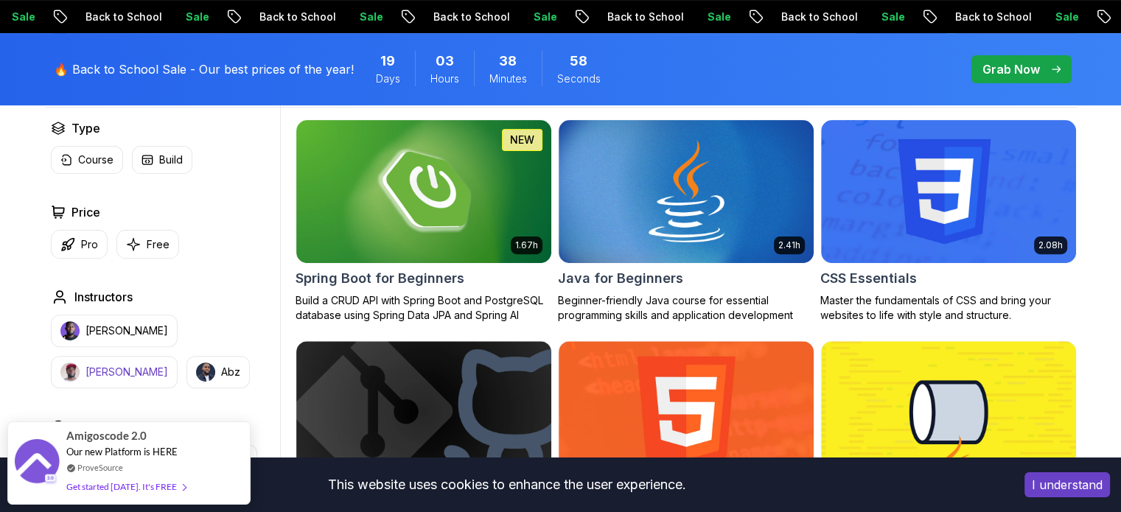
scroll to position [450, 0]
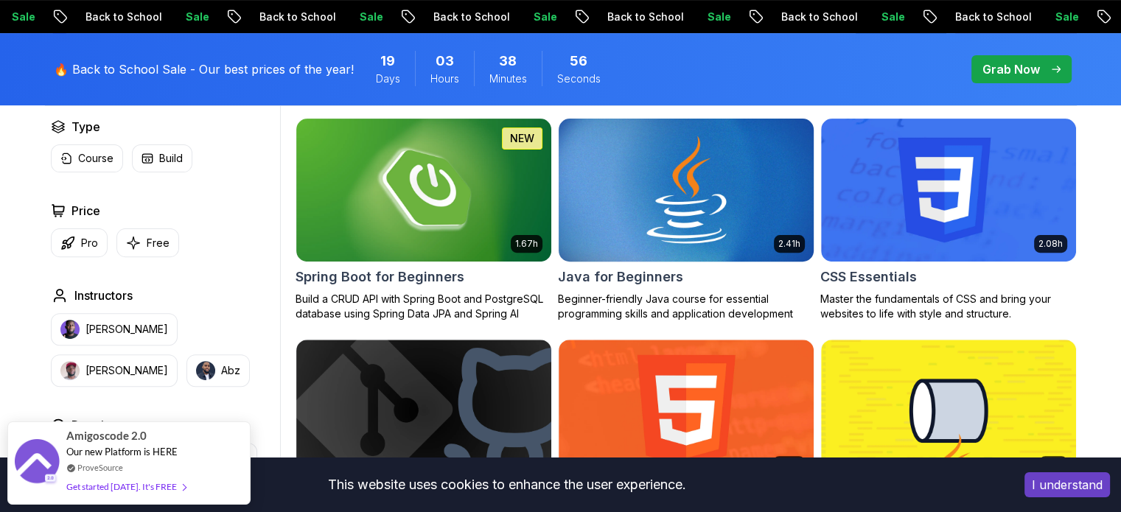
click at [694, 259] on img at bounding box center [686, 190] width 268 height 150
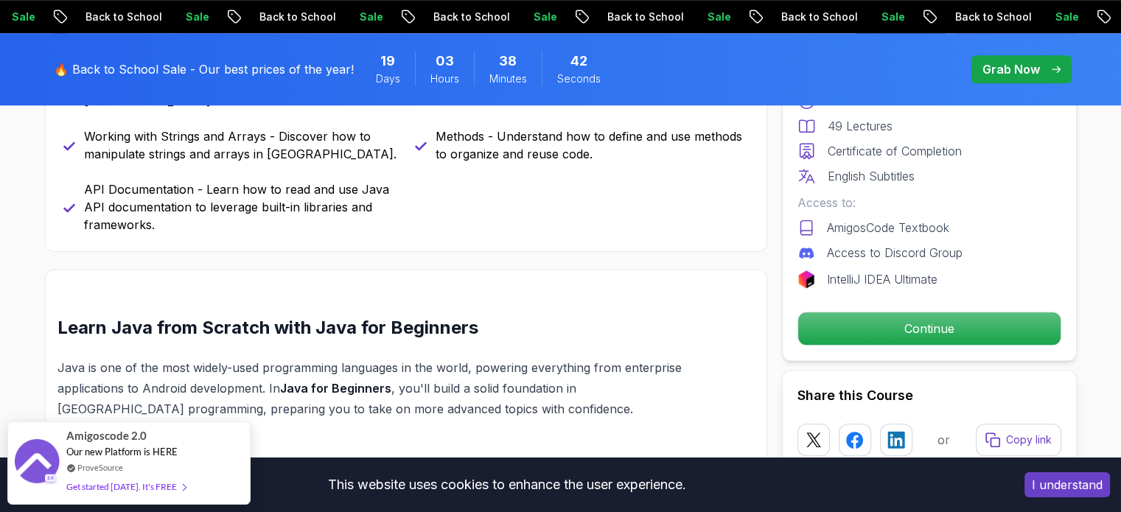
scroll to position [1035, 0]
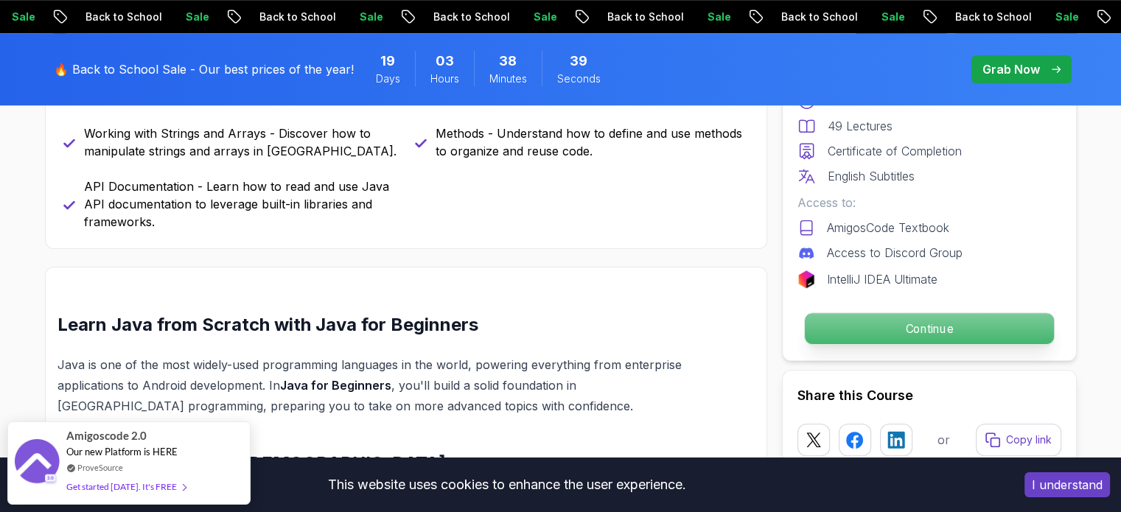
click at [913, 324] on p "Continue" at bounding box center [928, 328] width 249 height 31
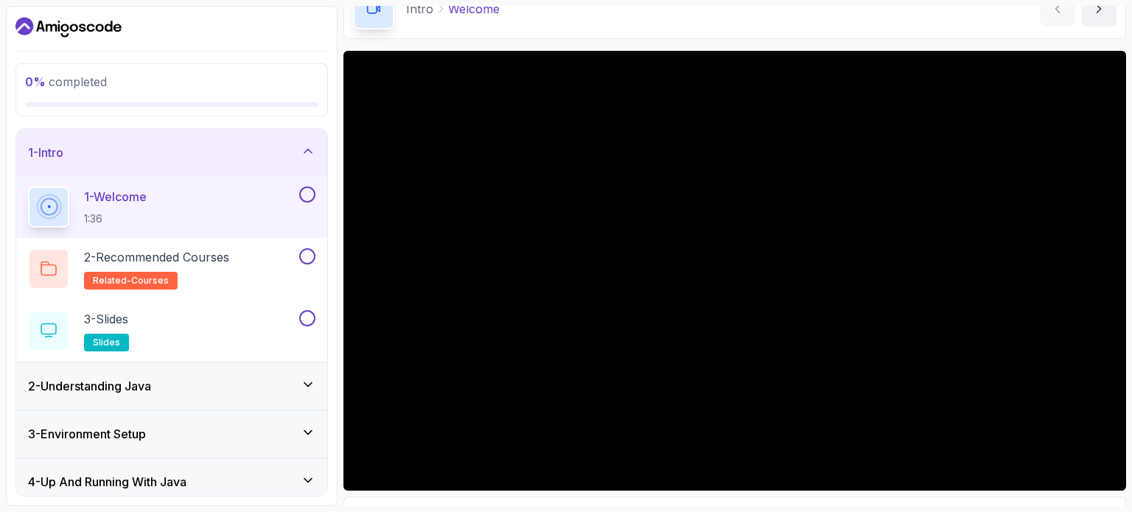
scroll to position [86, 0]
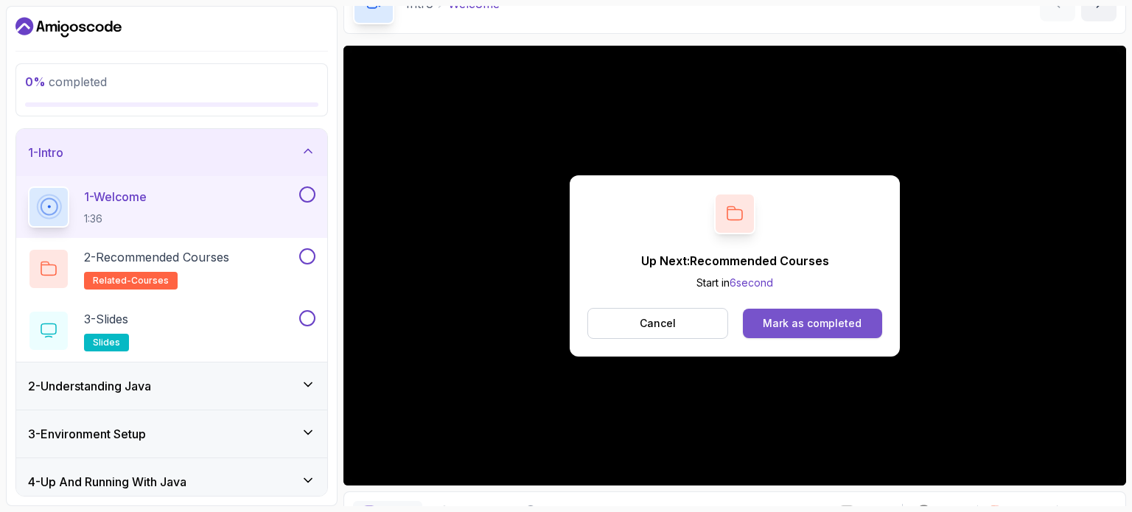
click at [823, 326] on div "Mark as completed" at bounding box center [812, 323] width 99 height 15
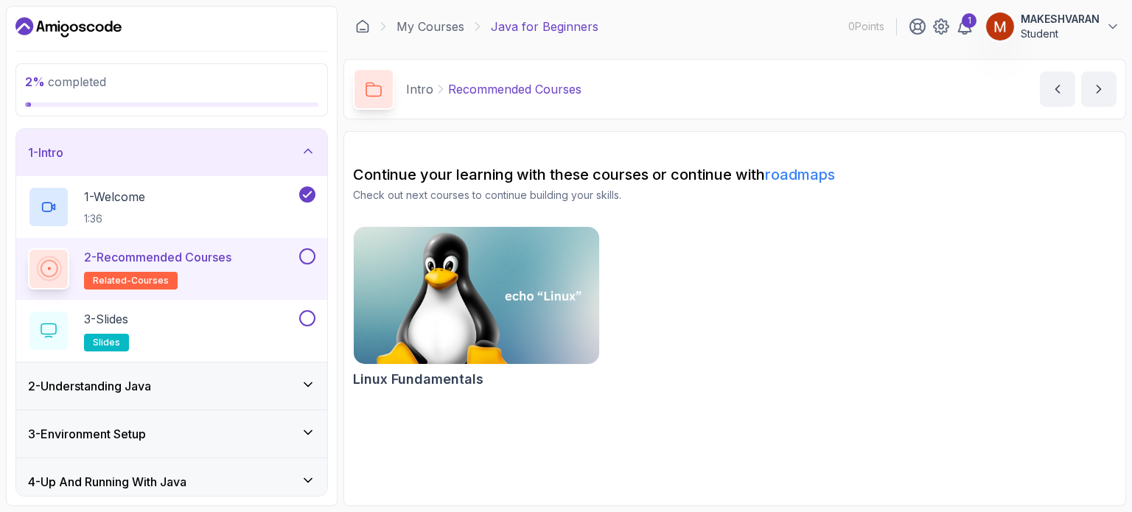
click at [247, 271] on div "2 - Recommended Courses related-courses" at bounding box center [162, 268] width 268 height 41
click at [242, 271] on div "2 - Recommended Courses related-courses" at bounding box center [162, 268] width 268 height 41
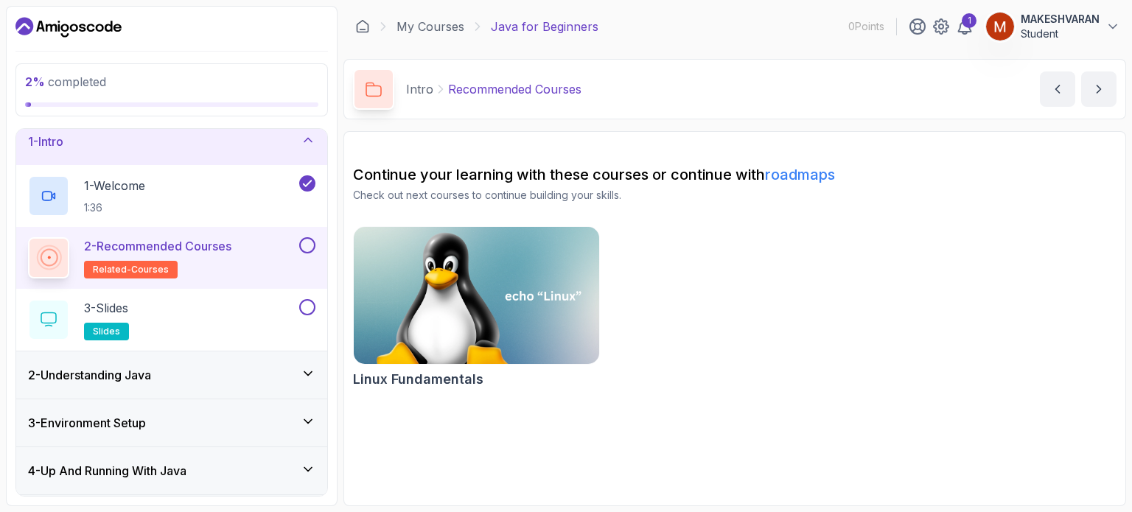
scroll to position [9, 0]
click at [201, 250] on p "2 - Recommended Courses" at bounding box center [157, 249] width 147 height 18
drag, startPoint x: 201, startPoint y: 250, endPoint x: 159, endPoint y: 255, distance: 42.3
click at [159, 255] on p "2 - Recommended Courses" at bounding box center [157, 249] width 147 height 18
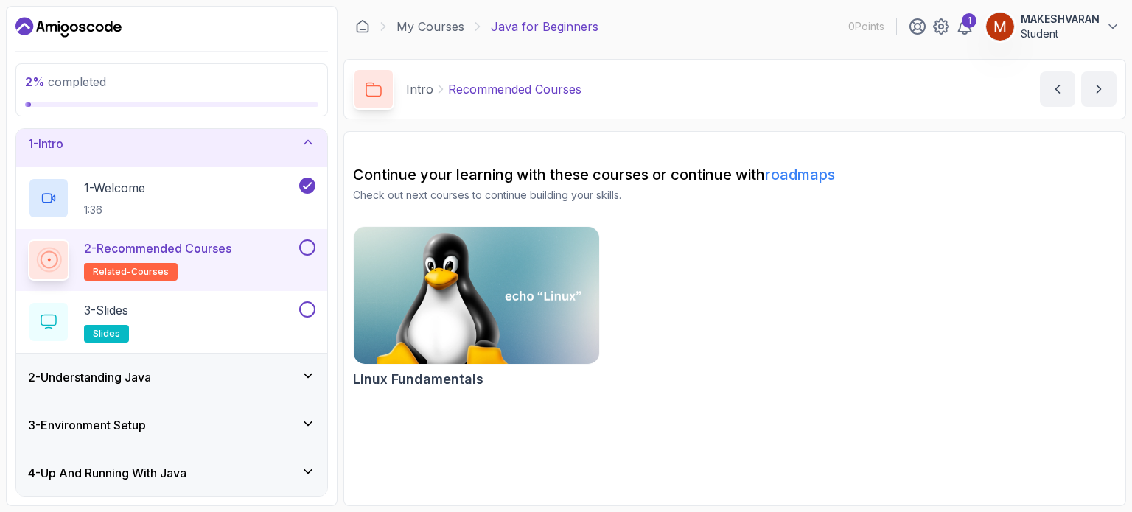
click at [159, 255] on p "2 - Recommended Courses" at bounding box center [157, 249] width 147 height 18
click at [46, 257] on icon at bounding box center [49, 260] width 18 height 18
click at [46, 257] on icon at bounding box center [48, 259] width 29 height 29
click at [1094, 86] on icon "next content" at bounding box center [1099, 89] width 15 height 15
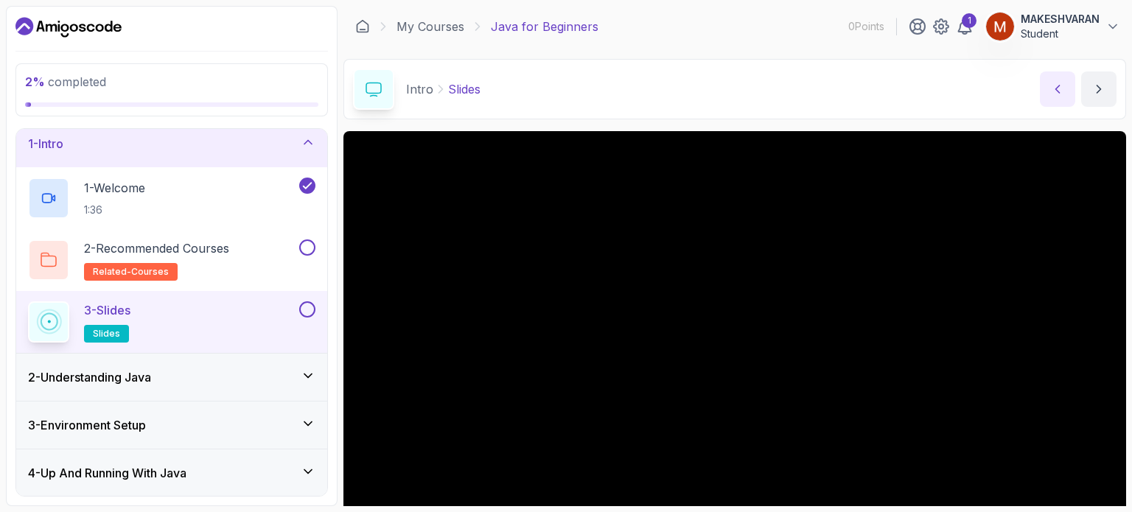
click at [1047, 83] on button "previous content" at bounding box center [1057, 89] width 35 height 35
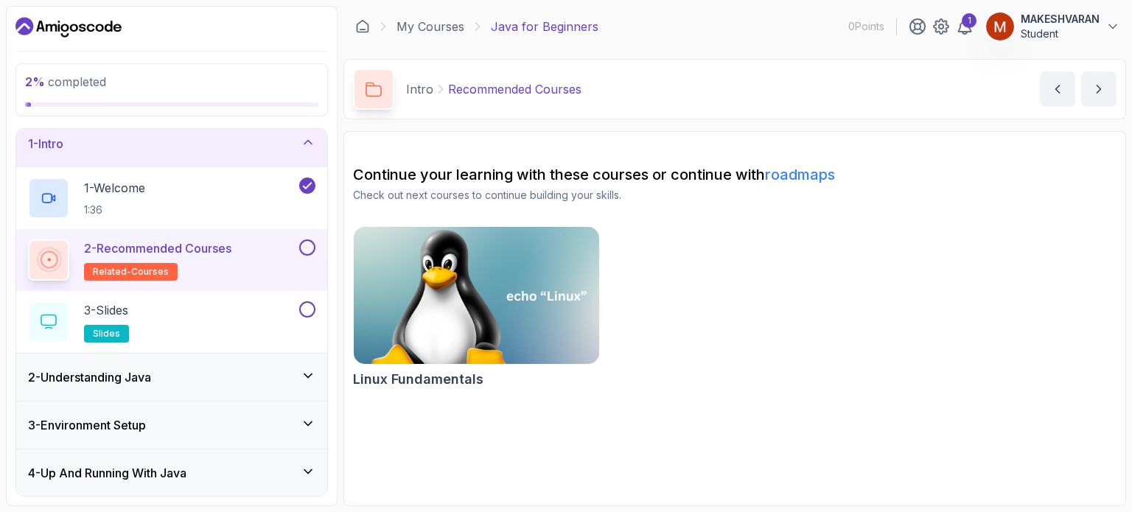
click at [509, 288] on img at bounding box center [476, 295] width 257 height 144
click at [230, 332] on div "3 - Slides slides" at bounding box center [162, 321] width 268 height 41
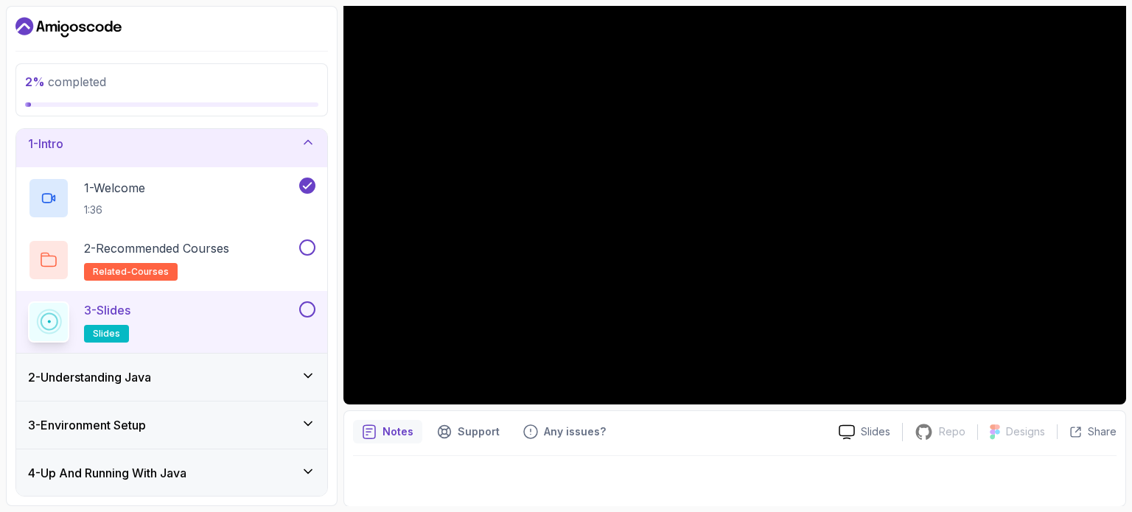
scroll to position [166, 0]
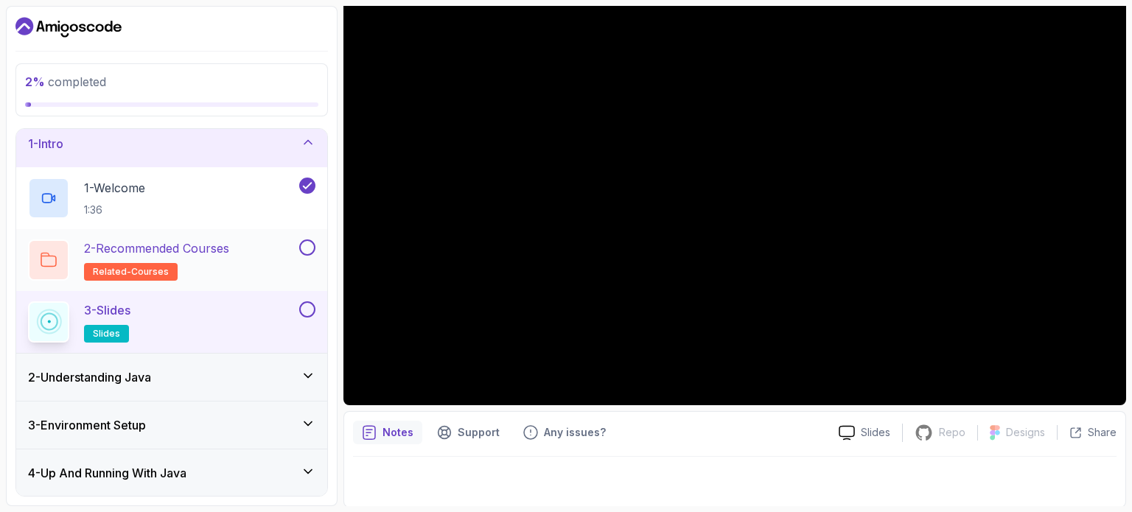
click at [307, 246] on button at bounding box center [307, 248] width 16 height 16
click at [307, 246] on icon at bounding box center [307, 247] width 13 height 15
click at [307, 246] on button at bounding box center [307, 248] width 16 height 16
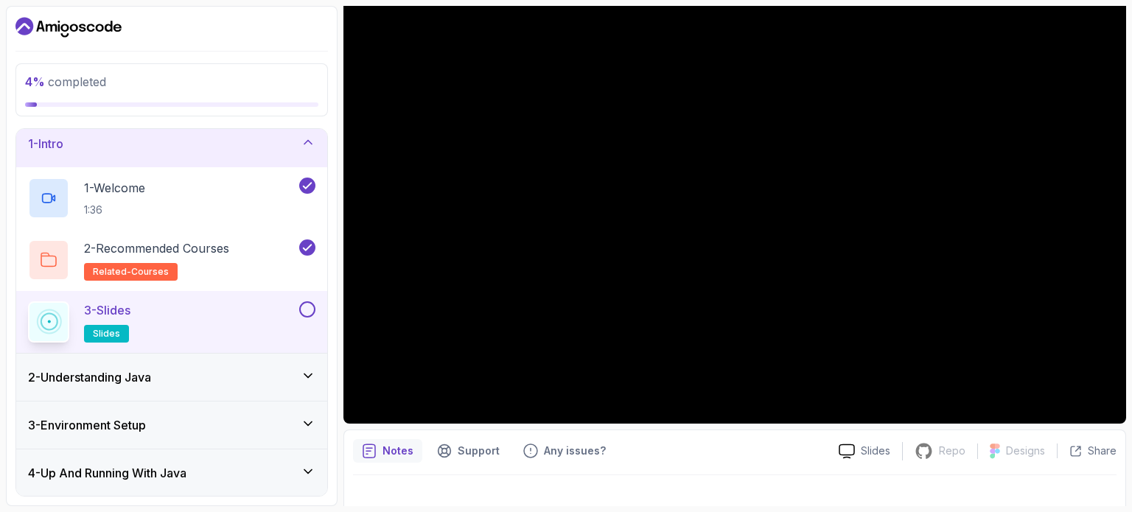
scroll to position [147, 0]
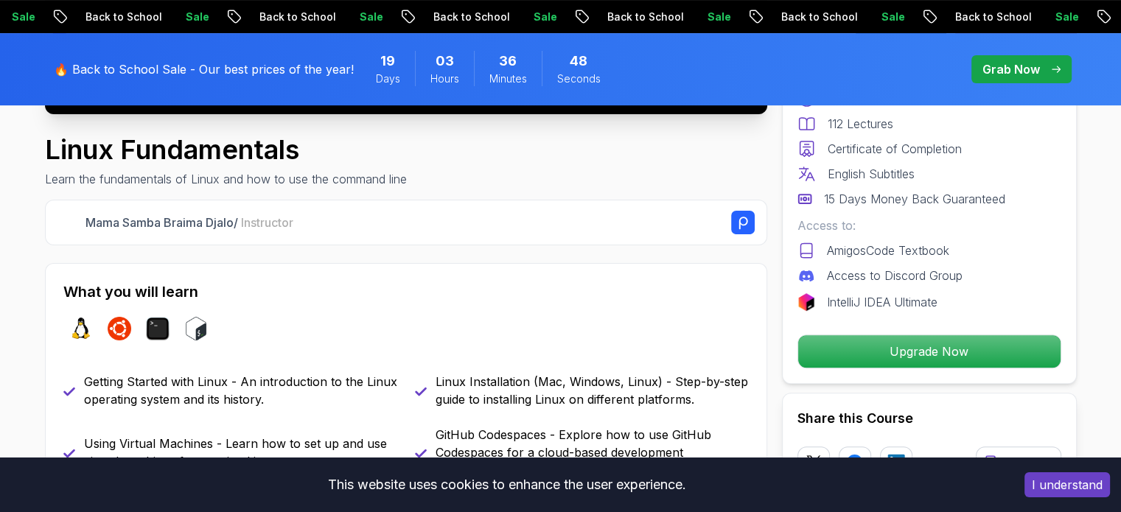
scroll to position [489, 0]
